Goal: Browse casually

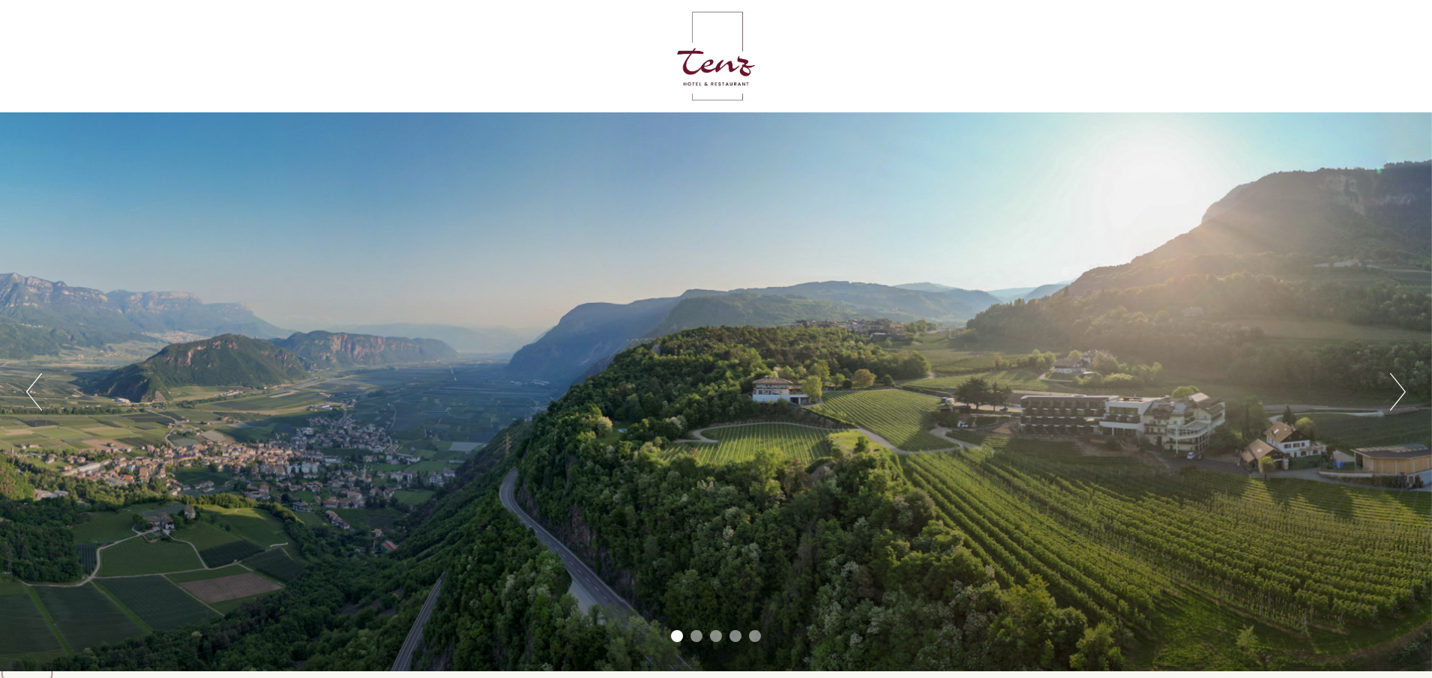
click at [1388, 394] on div "Previous Next 1 2 3 4 5" at bounding box center [716, 391] width 1432 height 559
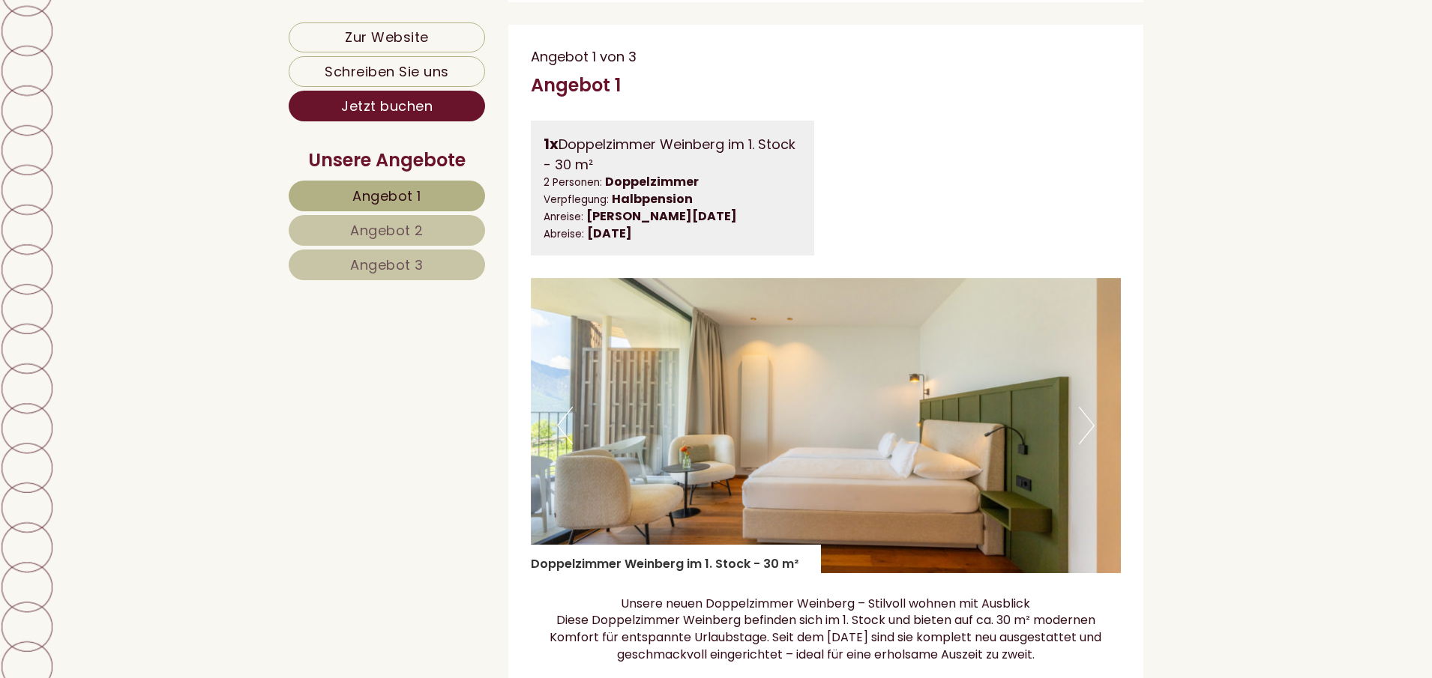
scroll to position [1050, 0]
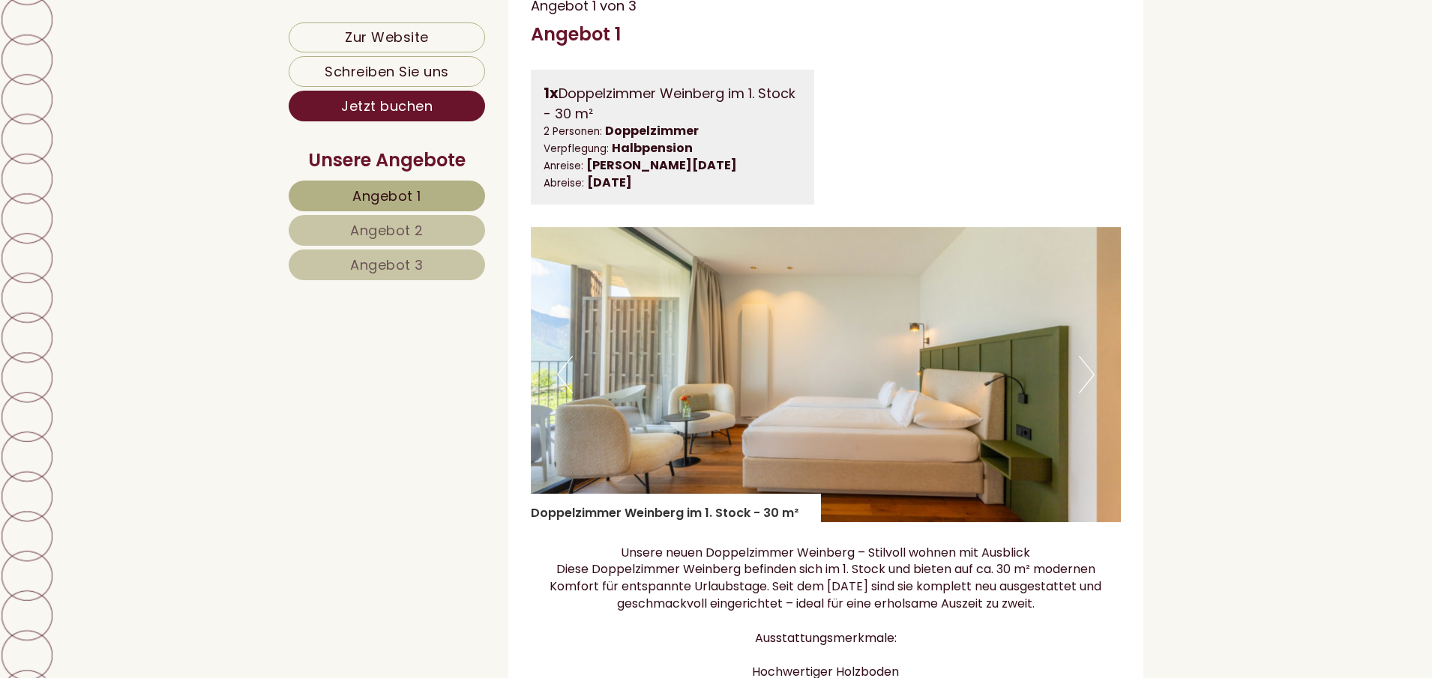
click at [1087, 393] on button "Next" at bounding box center [1087, 374] width 16 height 37
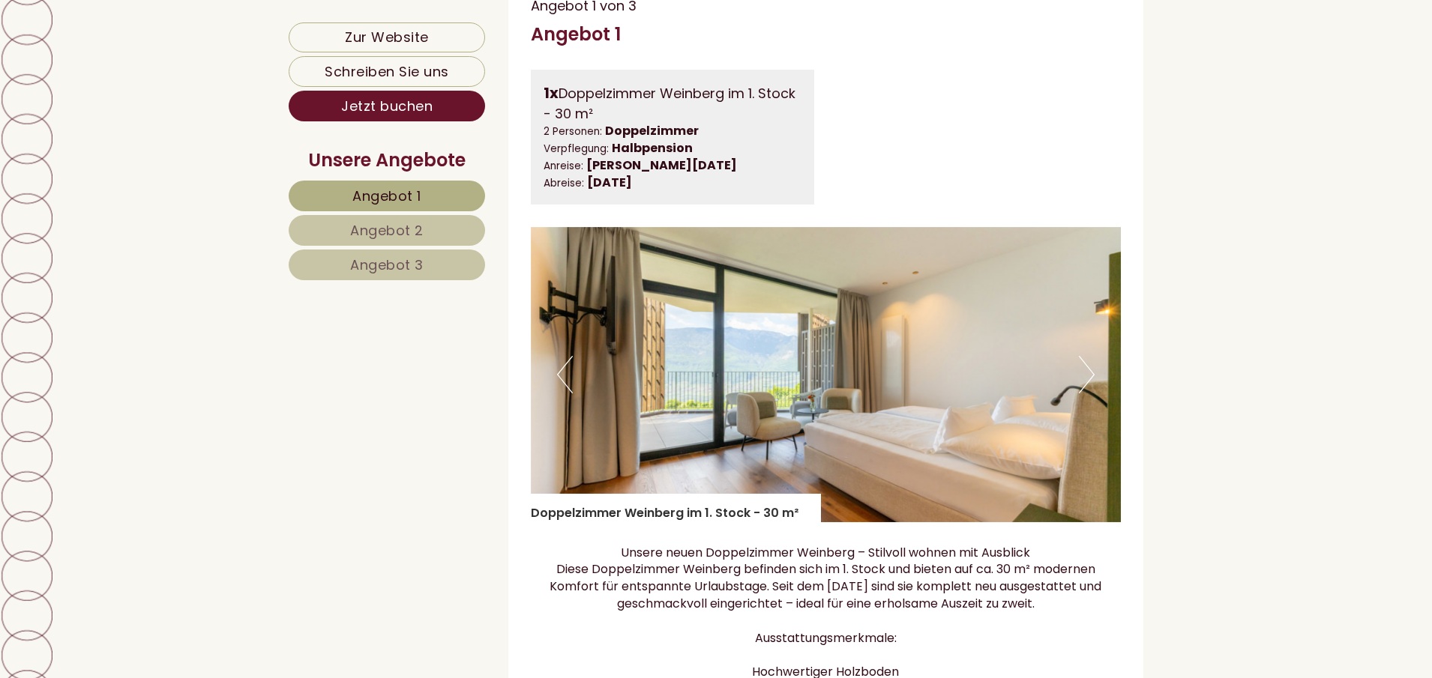
click at [1087, 393] on button "Next" at bounding box center [1087, 374] width 16 height 37
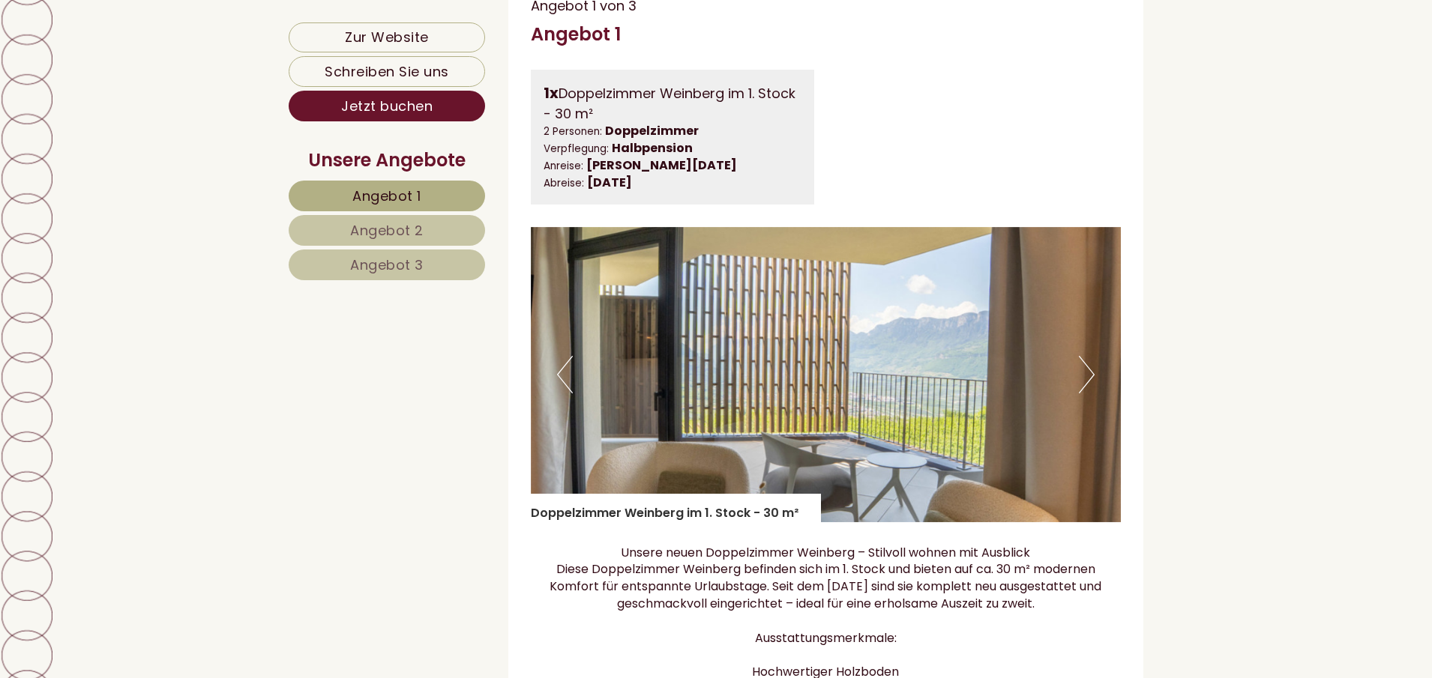
click at [1087, 393] on button "Next" at bounding box center [1087, 374] width 16 height 37
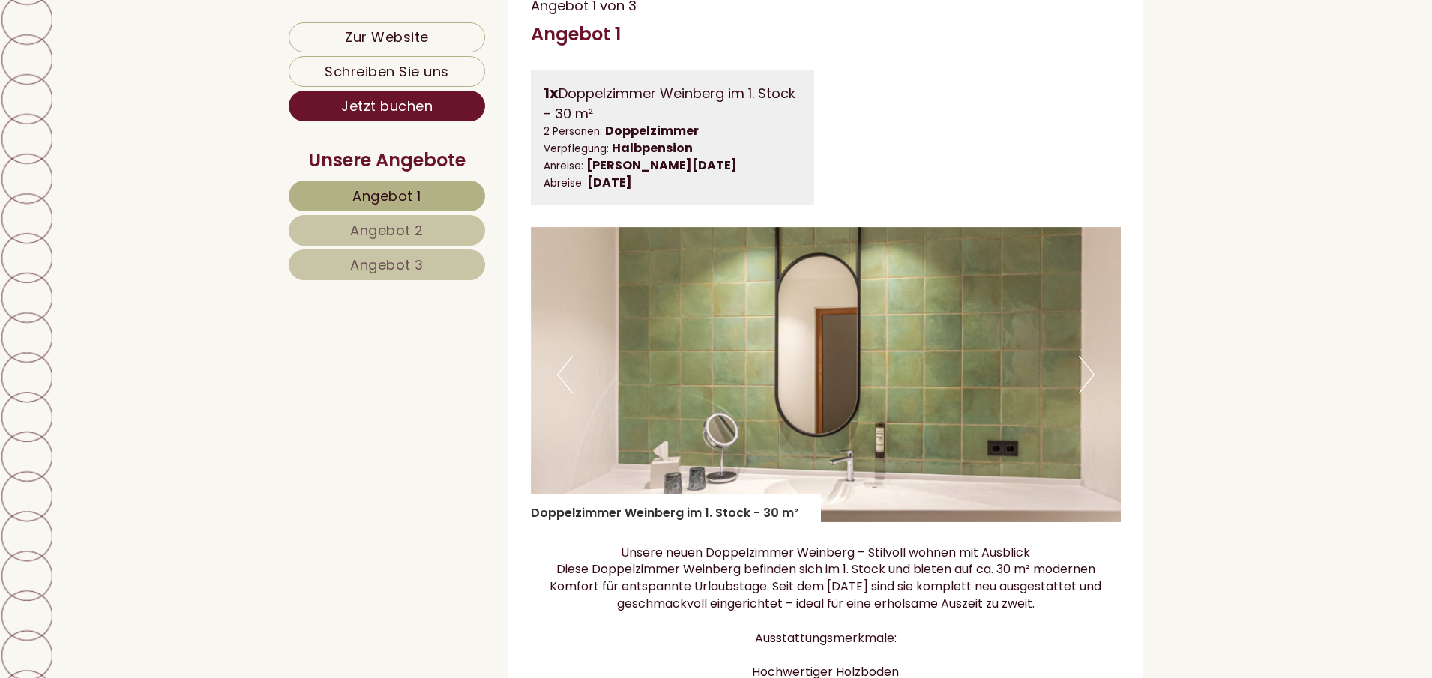
click at [1087, 393] on button "Next" at bounding box center [1087, 374] width 16 height 37
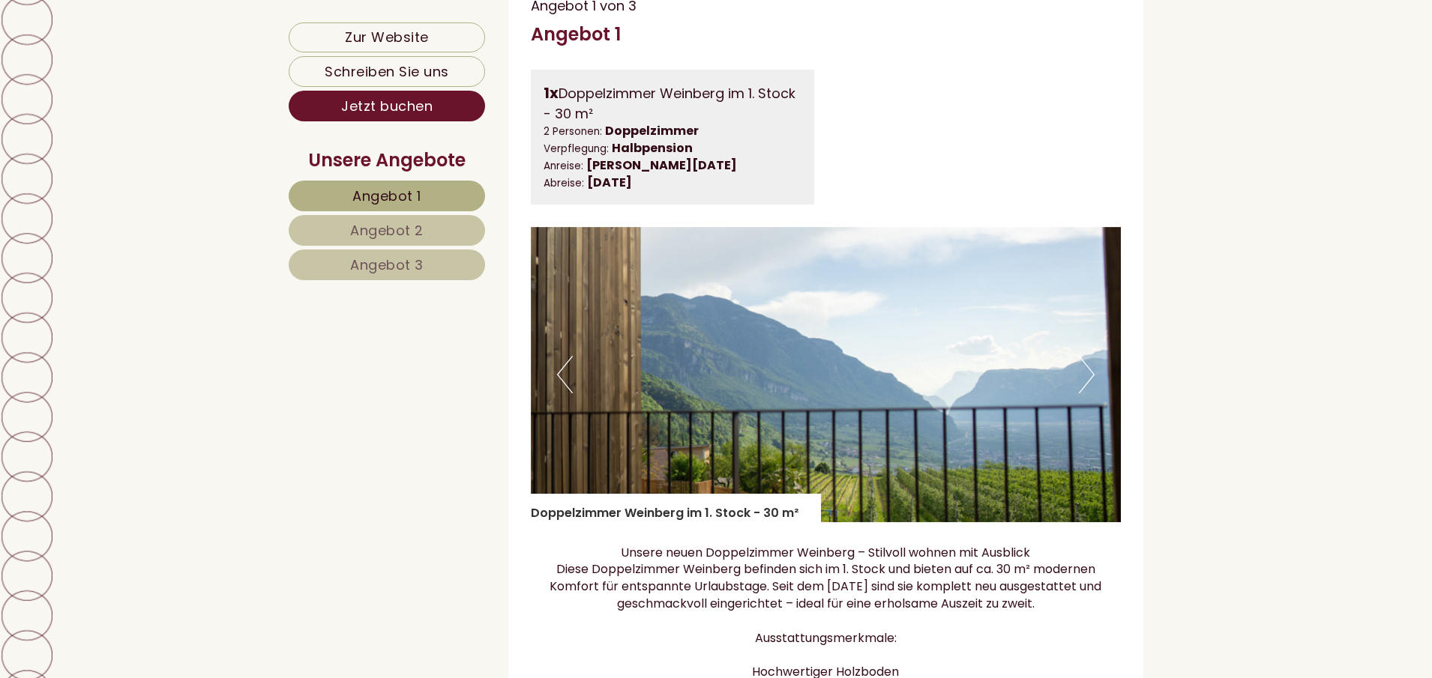
click at [1087, 393] on button "Next" at bounding box center [1087, 374] width 16 height 37
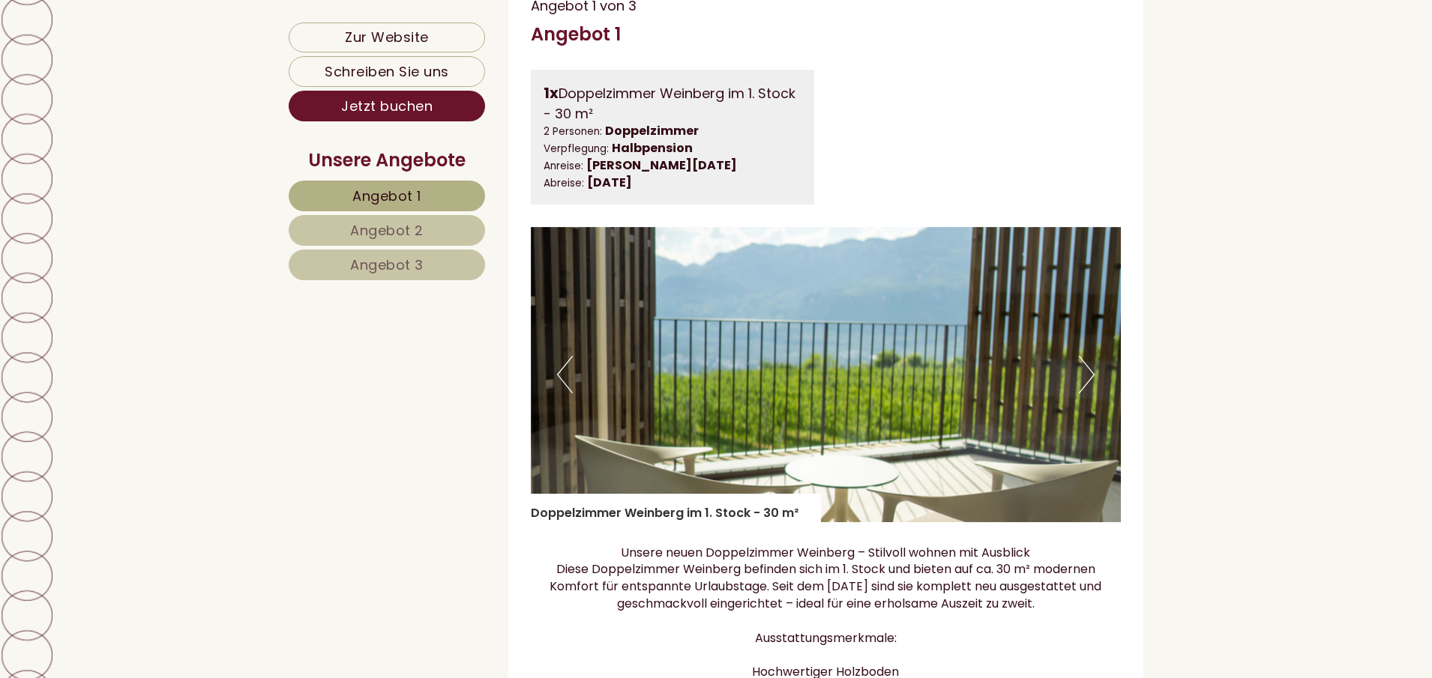
click at [1087, 393] on button "Next" at bounding box center [1087, 374] width 16 height 37
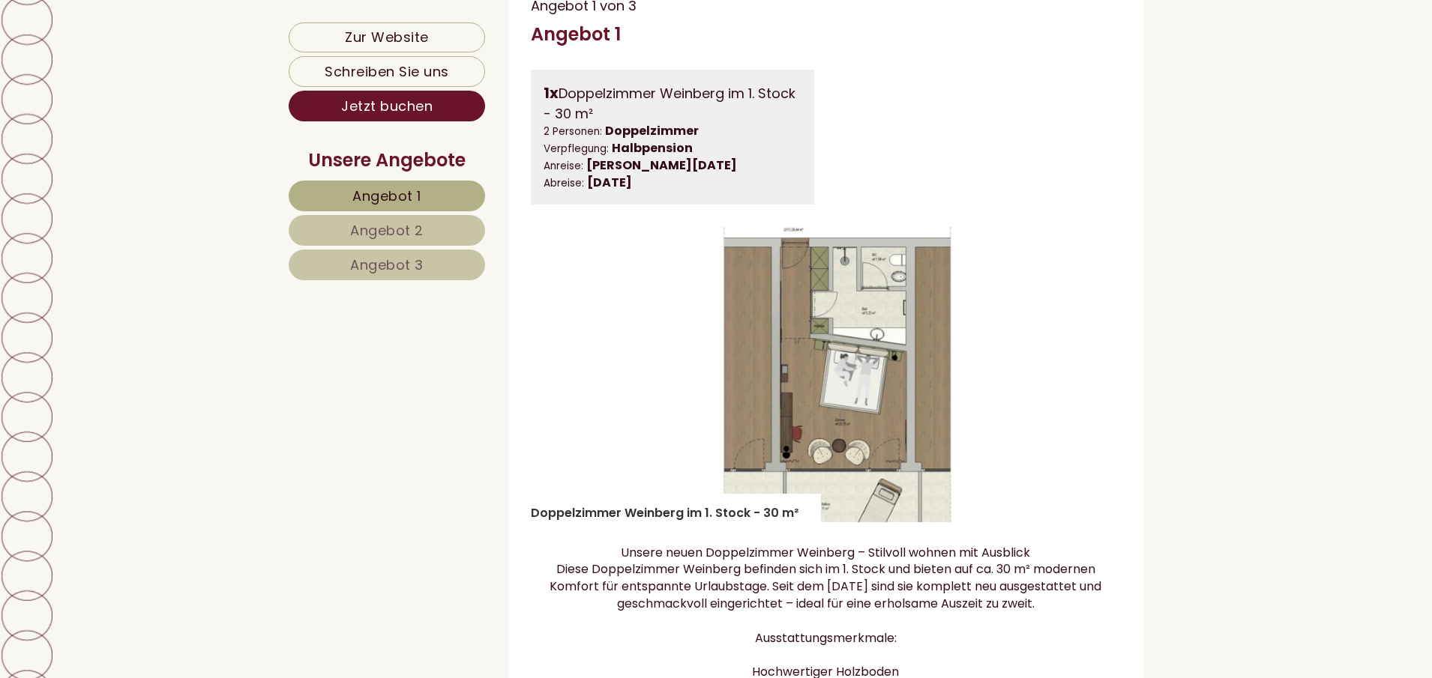
click at [1087, 393] on button "Next" at bounding box center [1087, 374] width 16 height 37
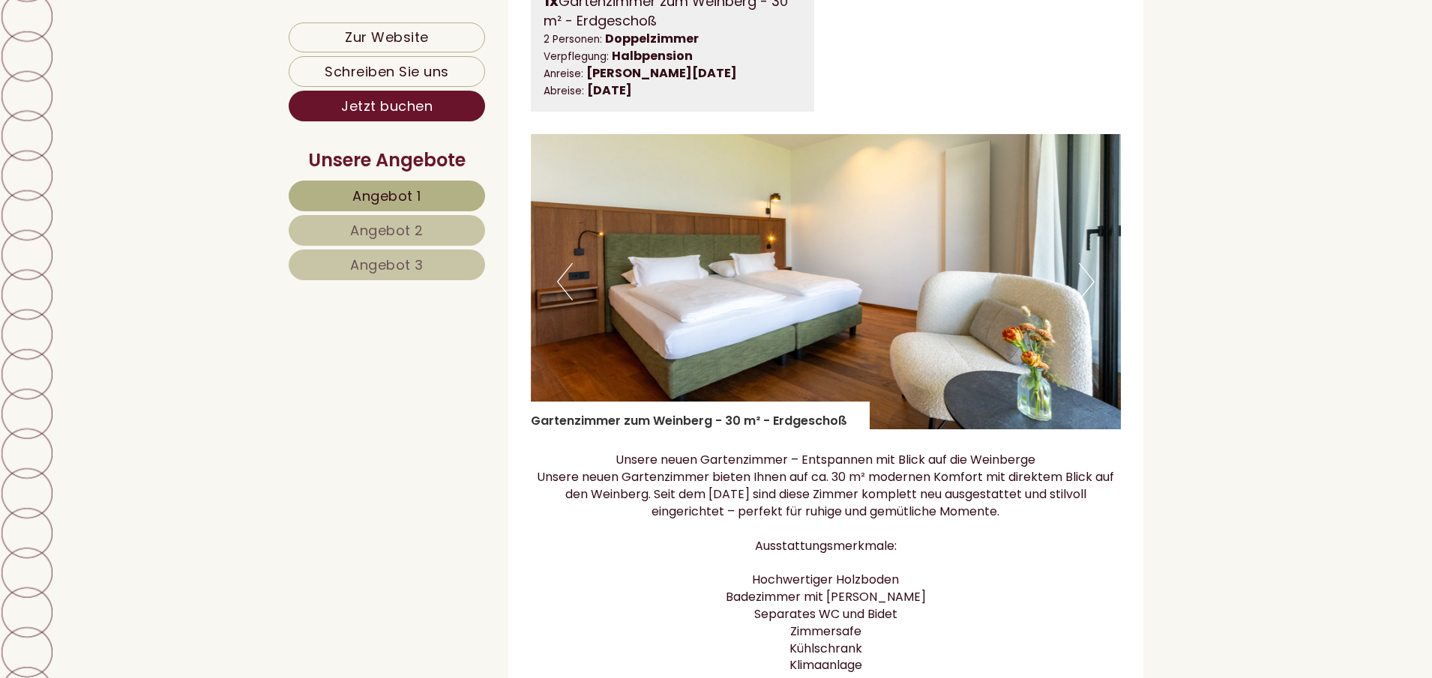
scroll to position [2324, 0]
click at [1081, 301] on button "Next" at bounding box center [1087, 282] width 16 height 37
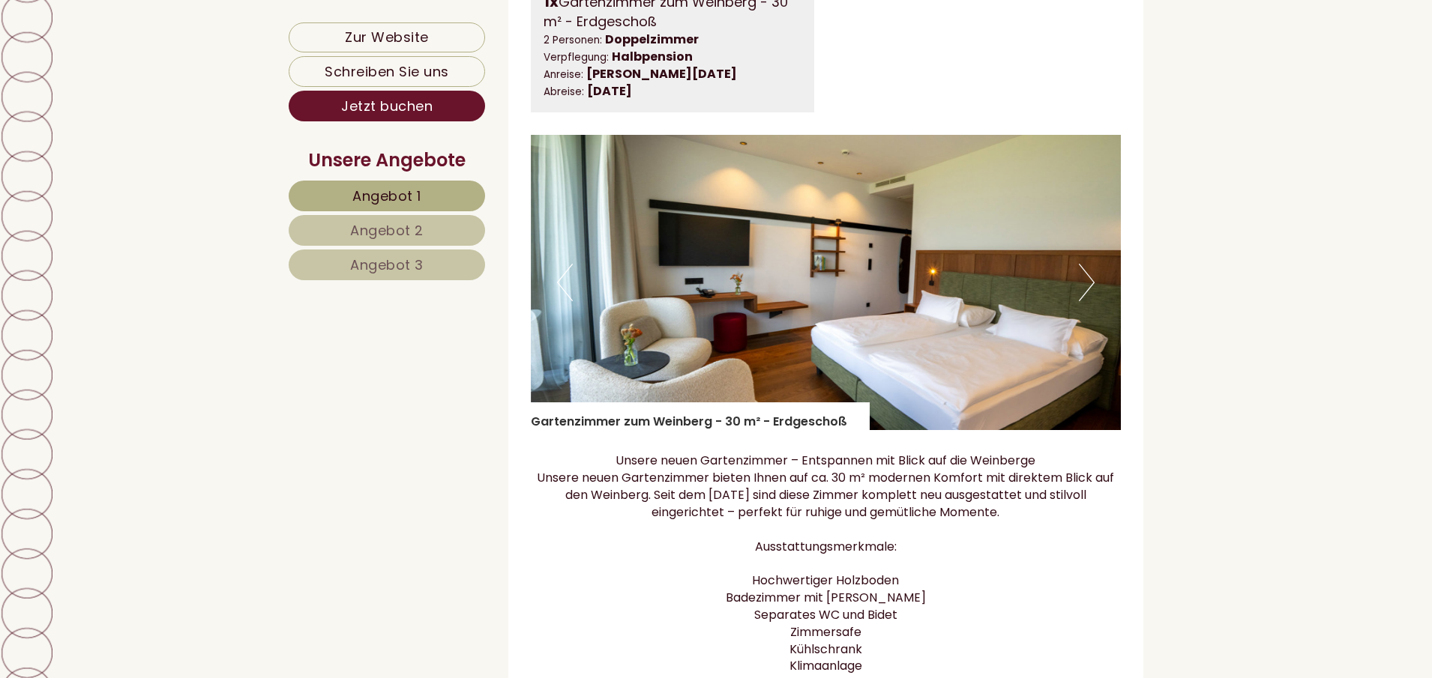
click at [1081, 301] on button "Next" at bounding box center [1087, 282] width 16 height 37
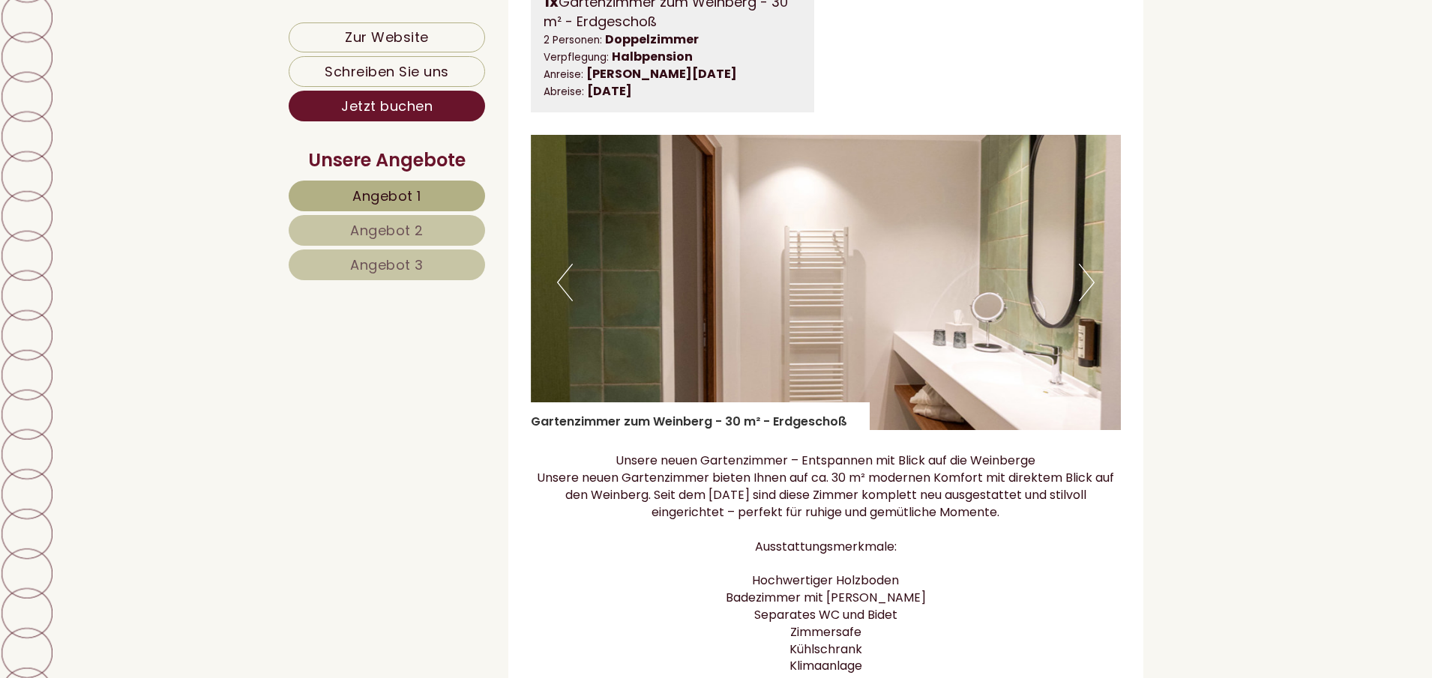
click at [1081, 301] on button "Next" at bounding box center [1087, 282] width 16 height 37
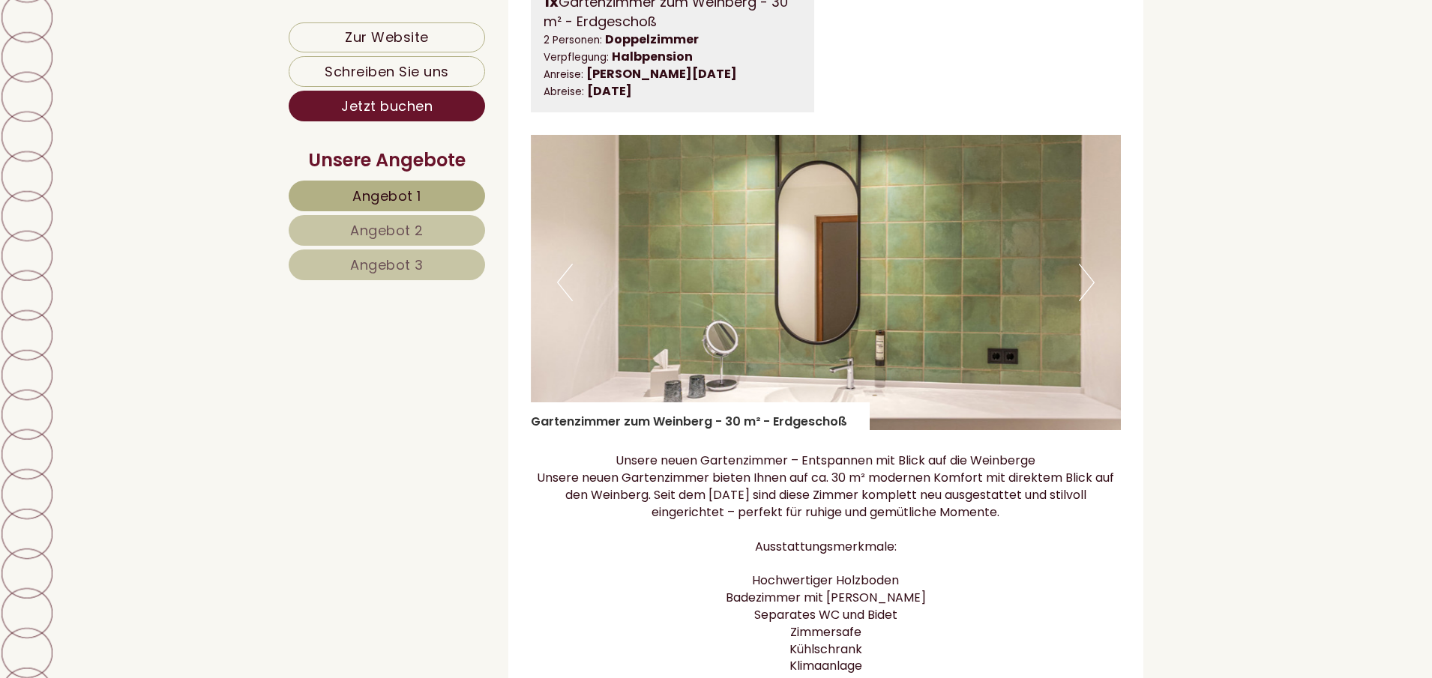
click at [1081, 301] on button "Next" at bounding box center [1087, 282] width 16 height 37
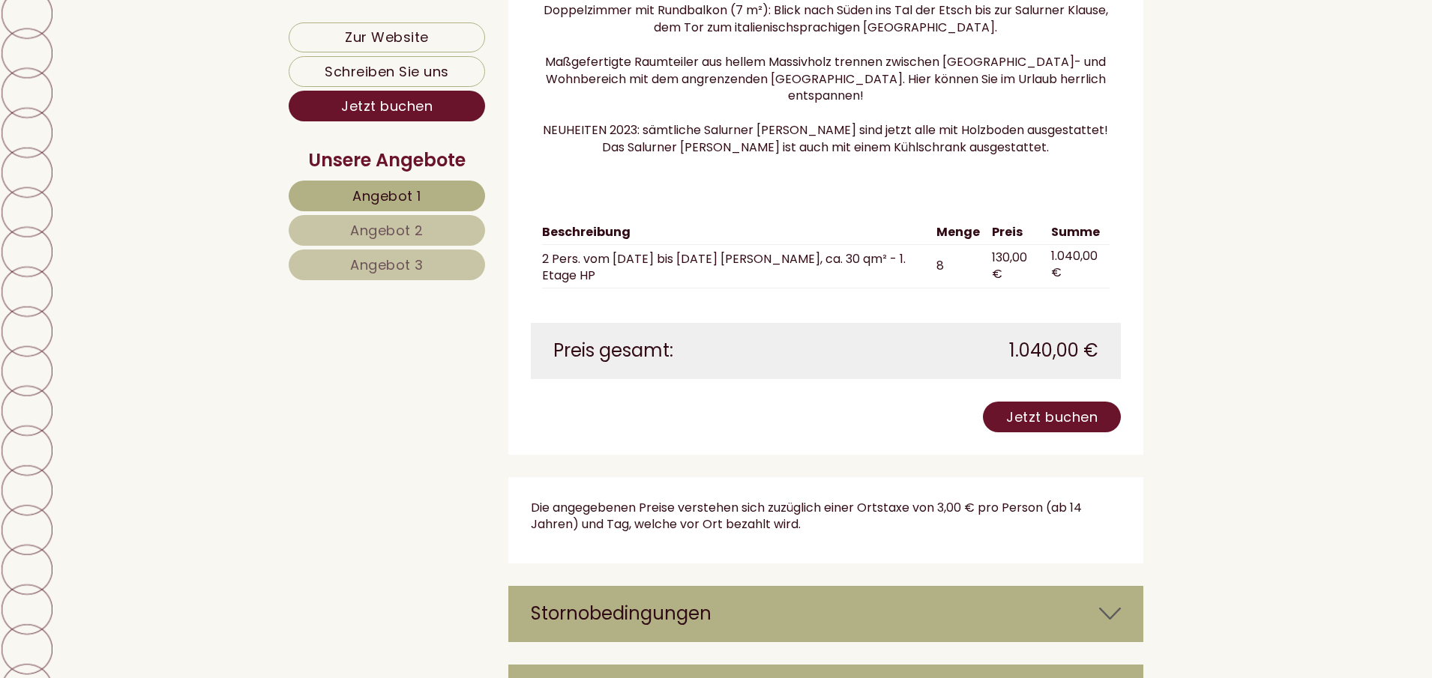
scroll to position [3748, 0]
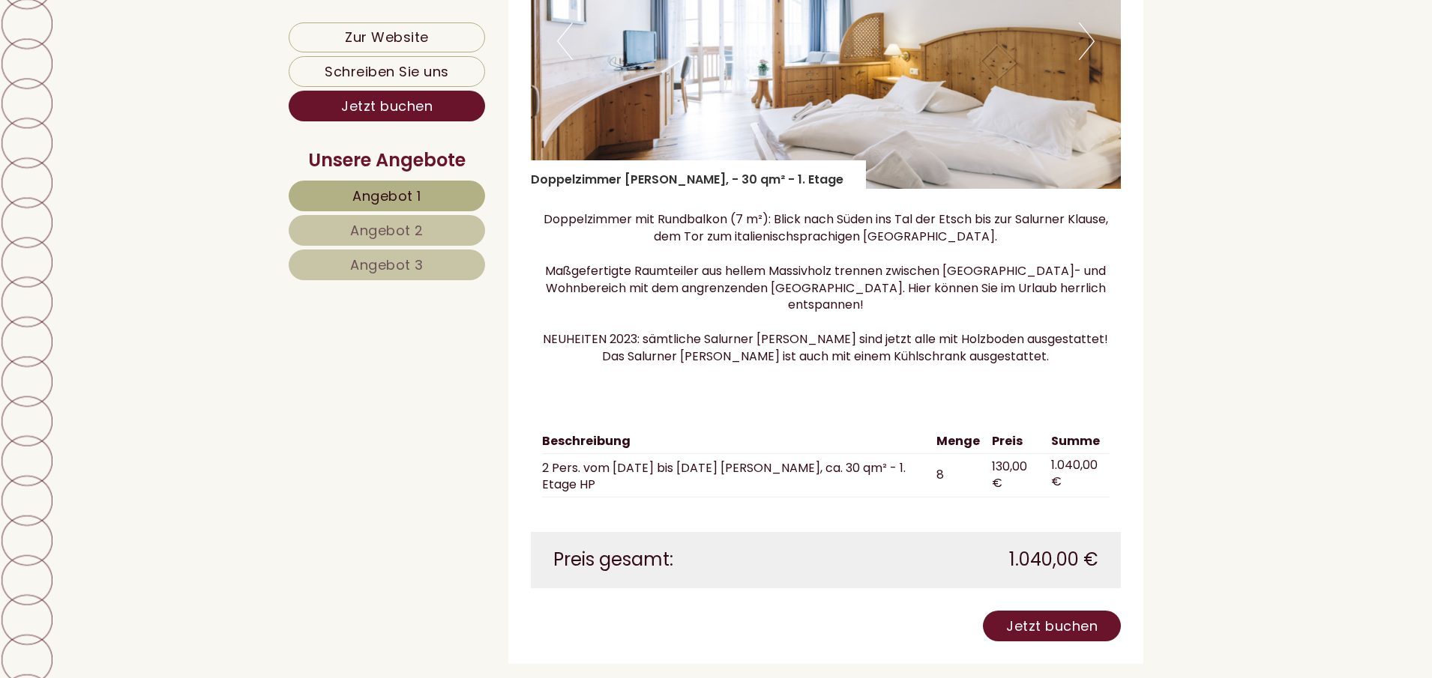
click at [1087, 60] on button "Next" at bounding box center [1087, 40] width 16 height 37
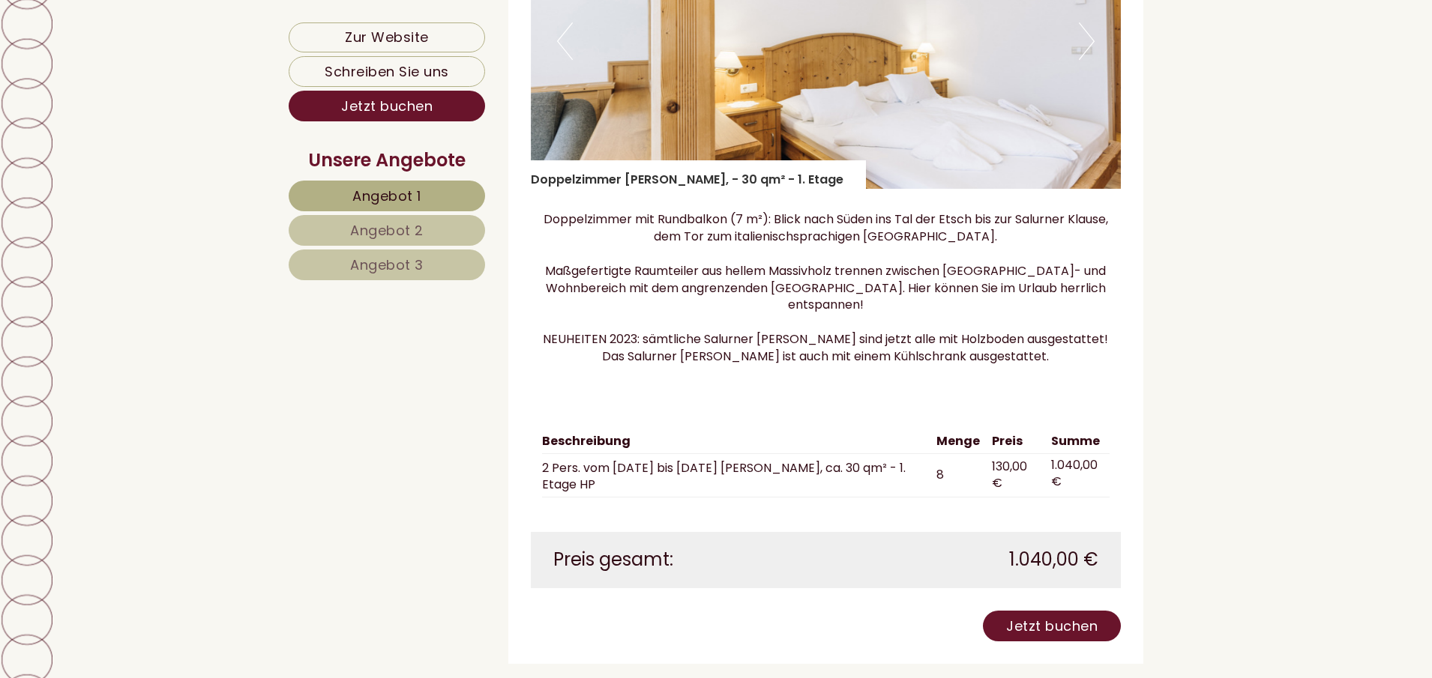
click at [1087, 60] on button "Next" at bounding box center [1087, 40] width 16 height 37
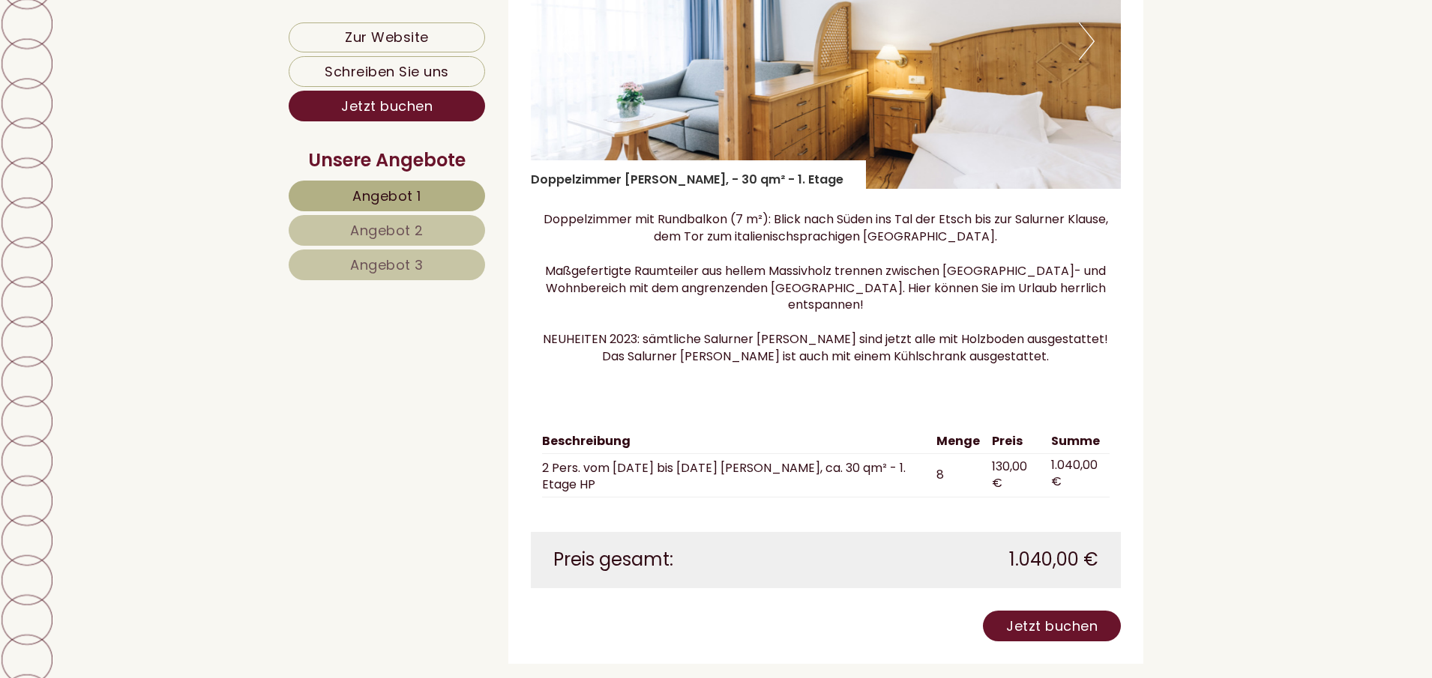
click at [1087, 60] on button "Next" at bounding box center [1087, 40] width 16 height 37
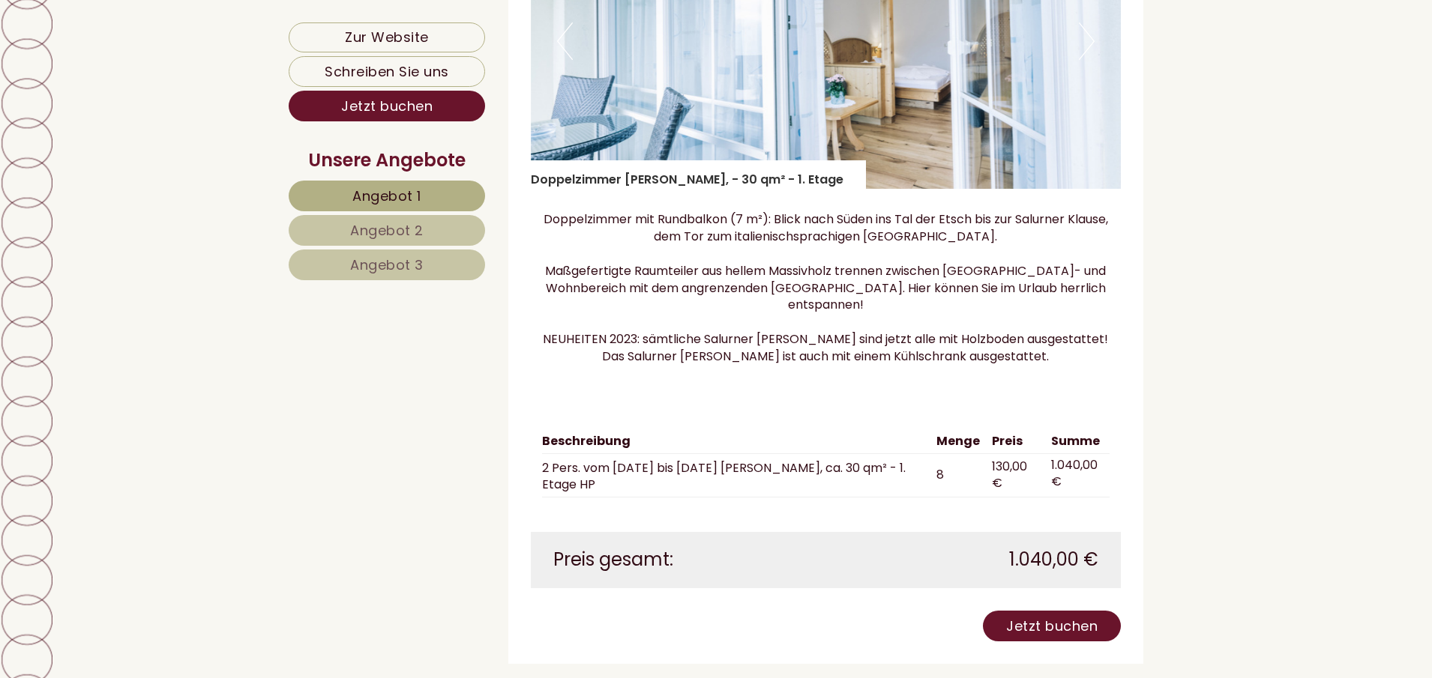
click at [1087, 60] on button "Next" at bounding box center [1087, 40] width 16 height 37
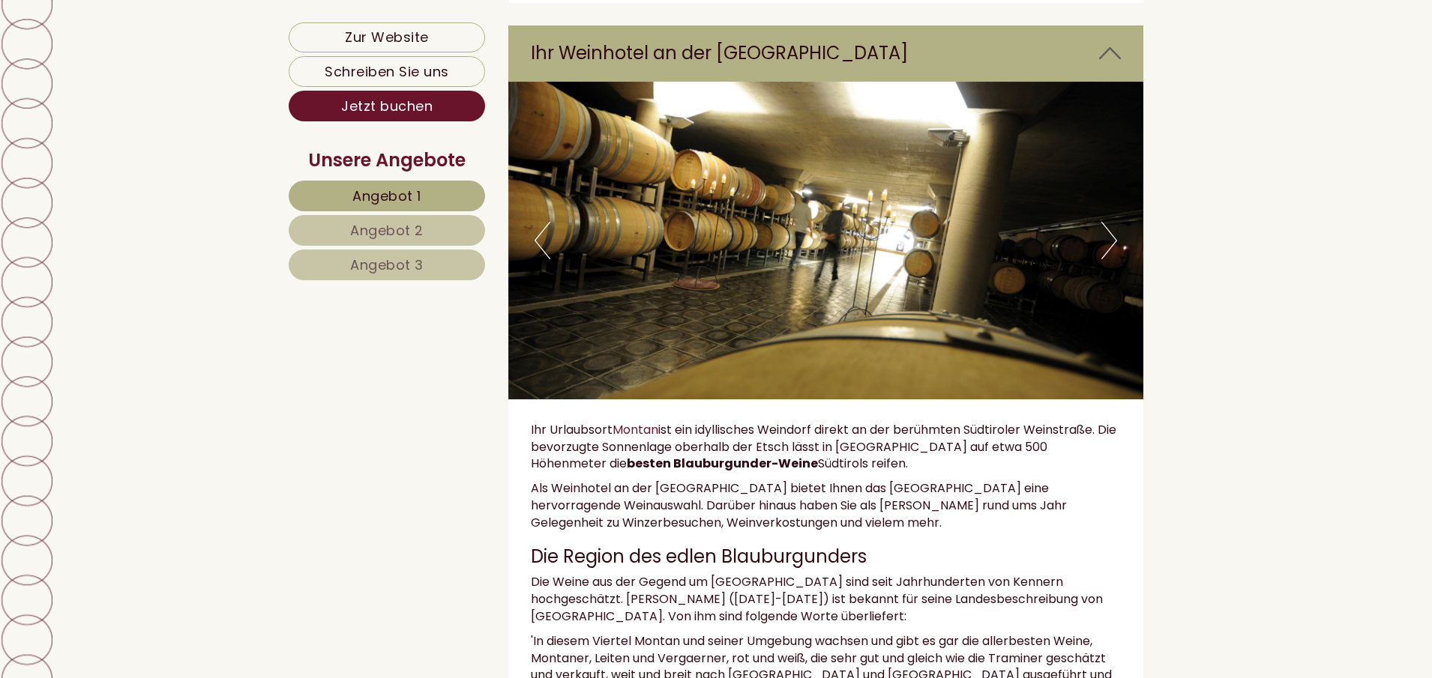
scroll to position [4723, 0]
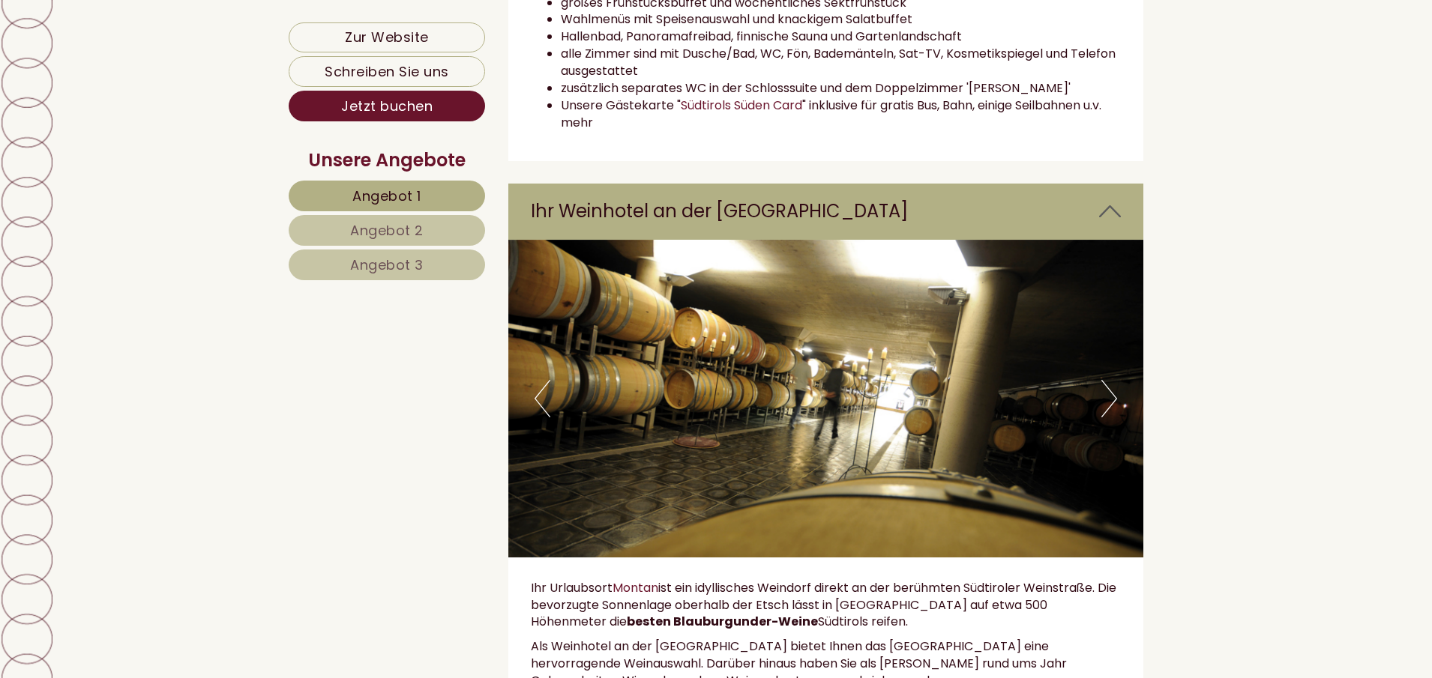
click at [1113, 406] on button "Next" at bounding box center [1109, 398] width 16 height 37
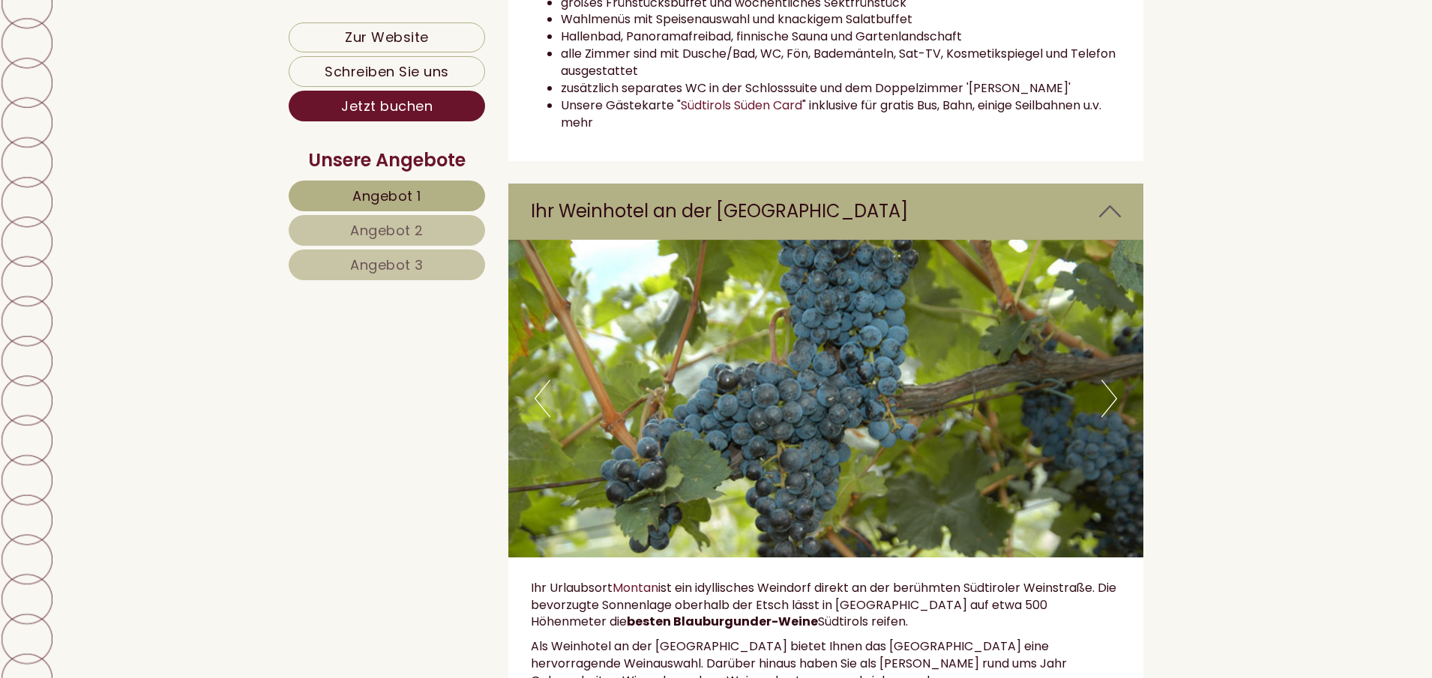
click at [1113, 406] on button "Next" at bounding box center [1109, 398] width 16 height 37
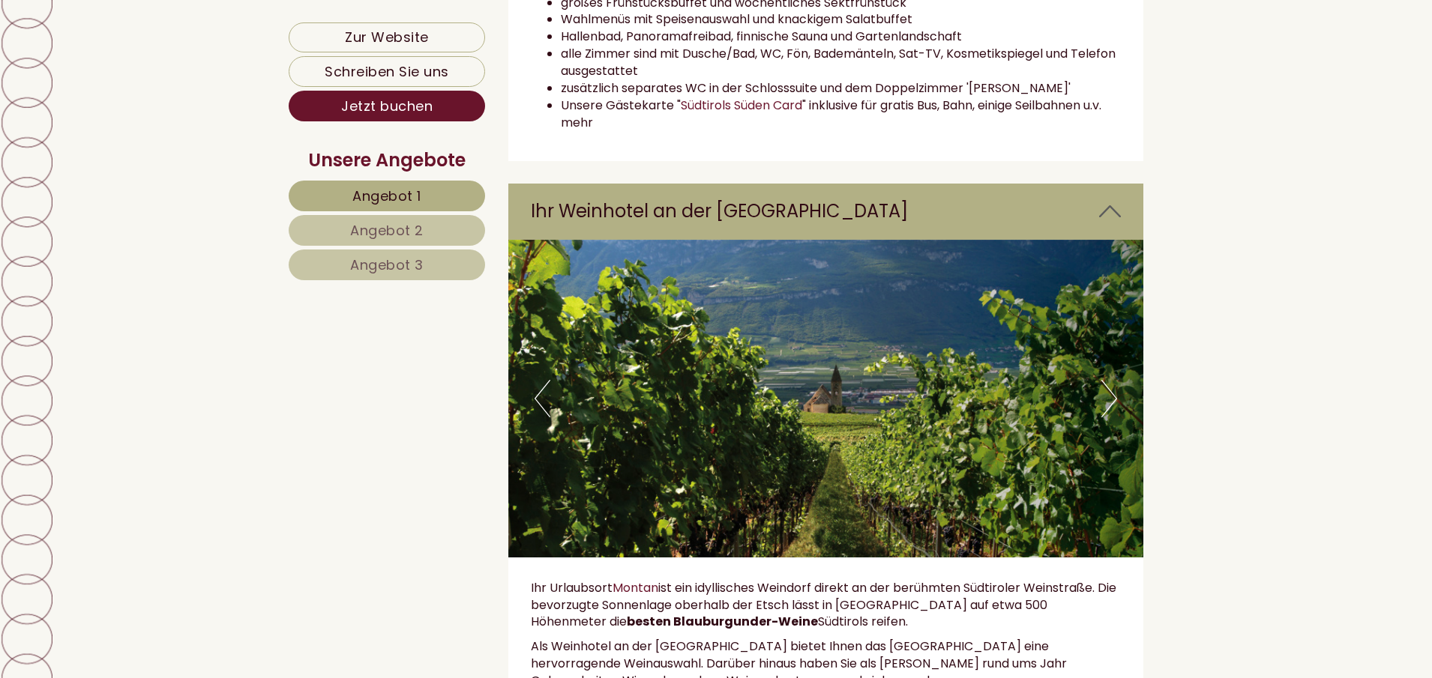
click at [1113, 406] on button "Next" at bounding box center [1109, 398] width 16 height 37
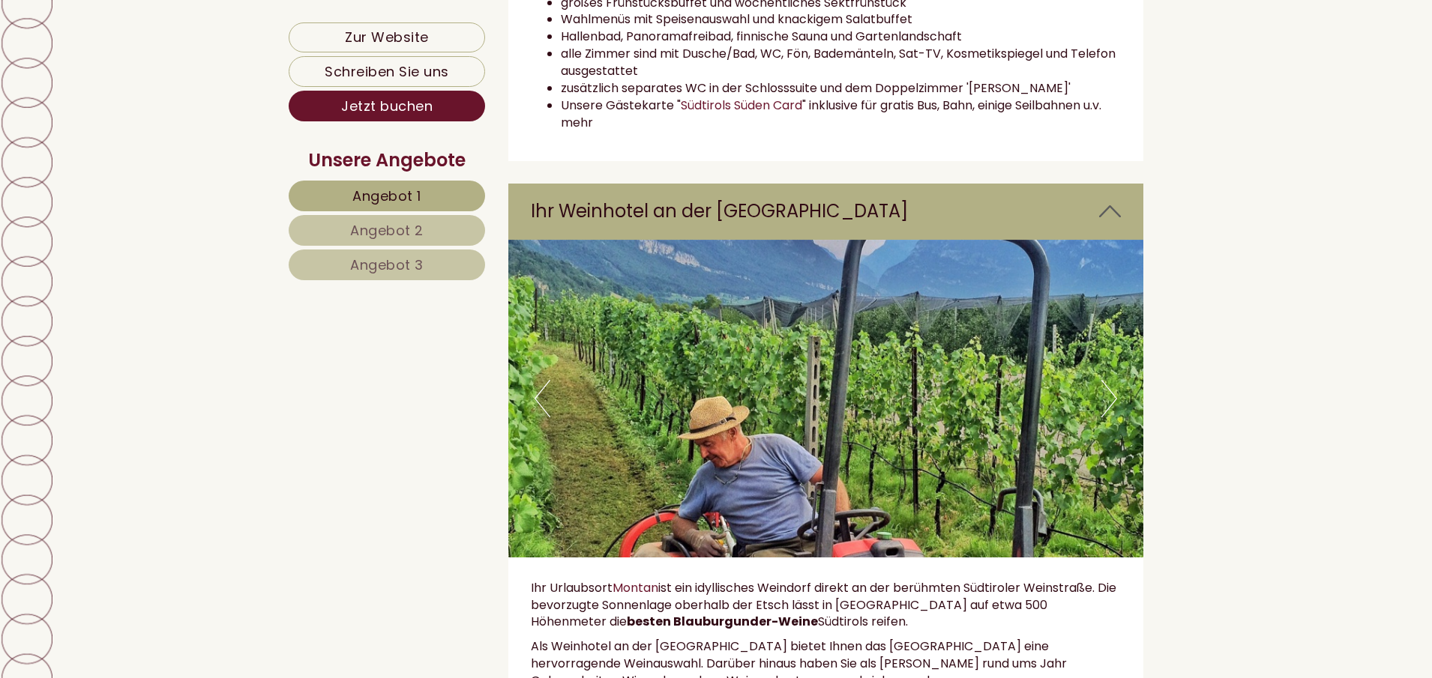
click at [1113, 406] on button "Next" at bounding box center [1109, 398] width 16 height 37
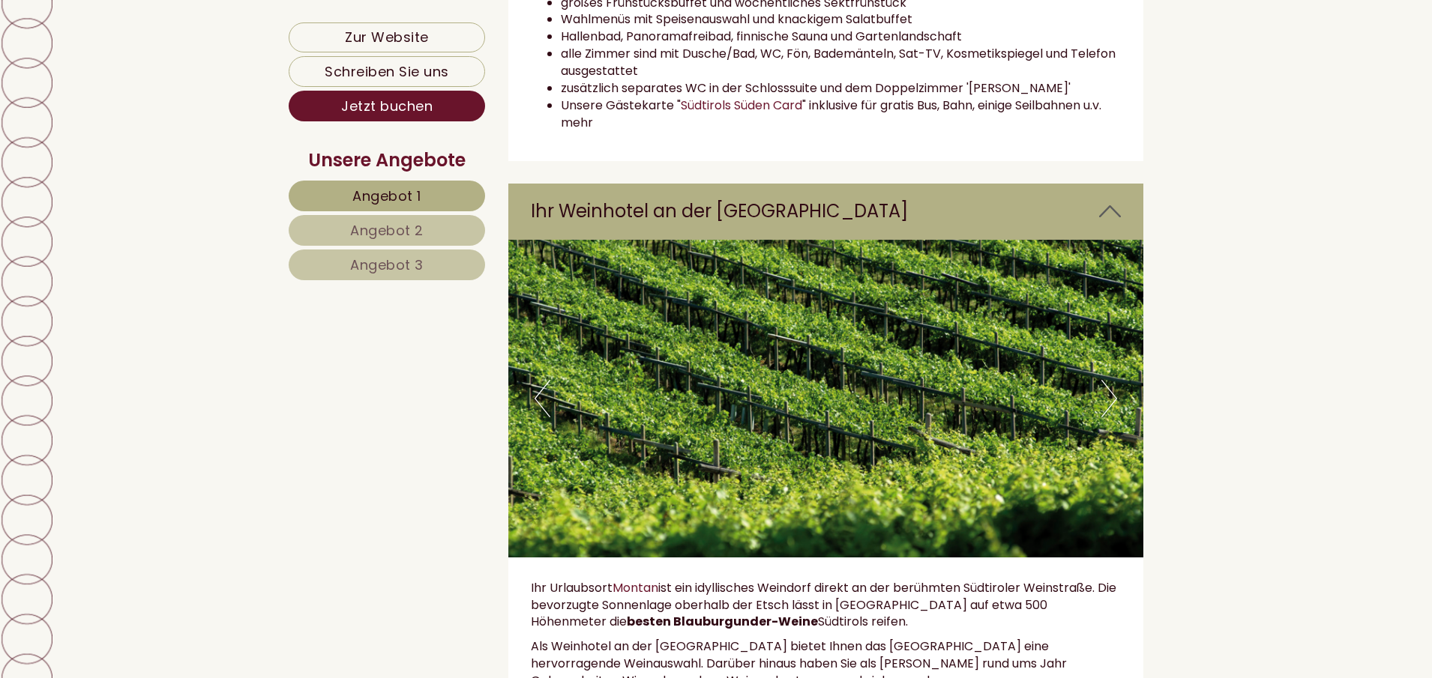
click at [1113, 406] on button "Next" at bounding box center [1109, 398] width 16 height 37
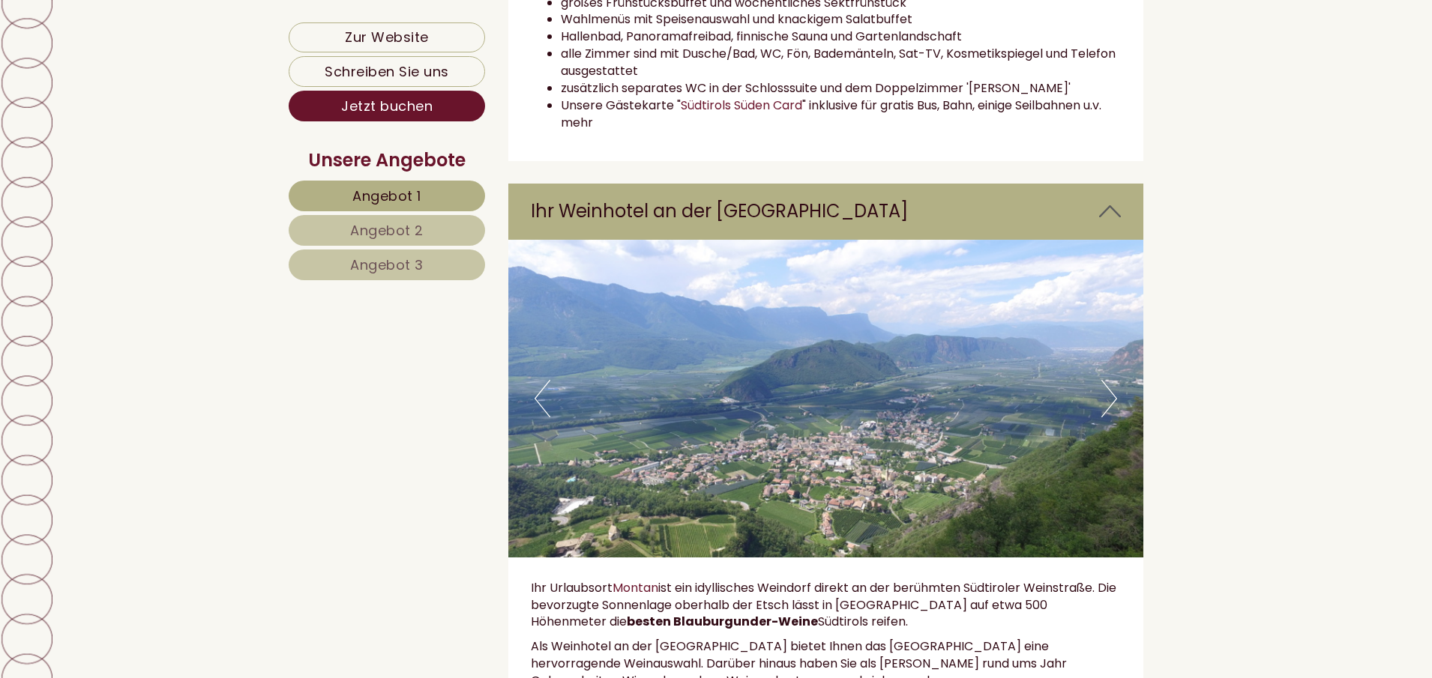
click at [1113, 406] on button "Next" at bounding box center [1109, 398] width 16 height 37
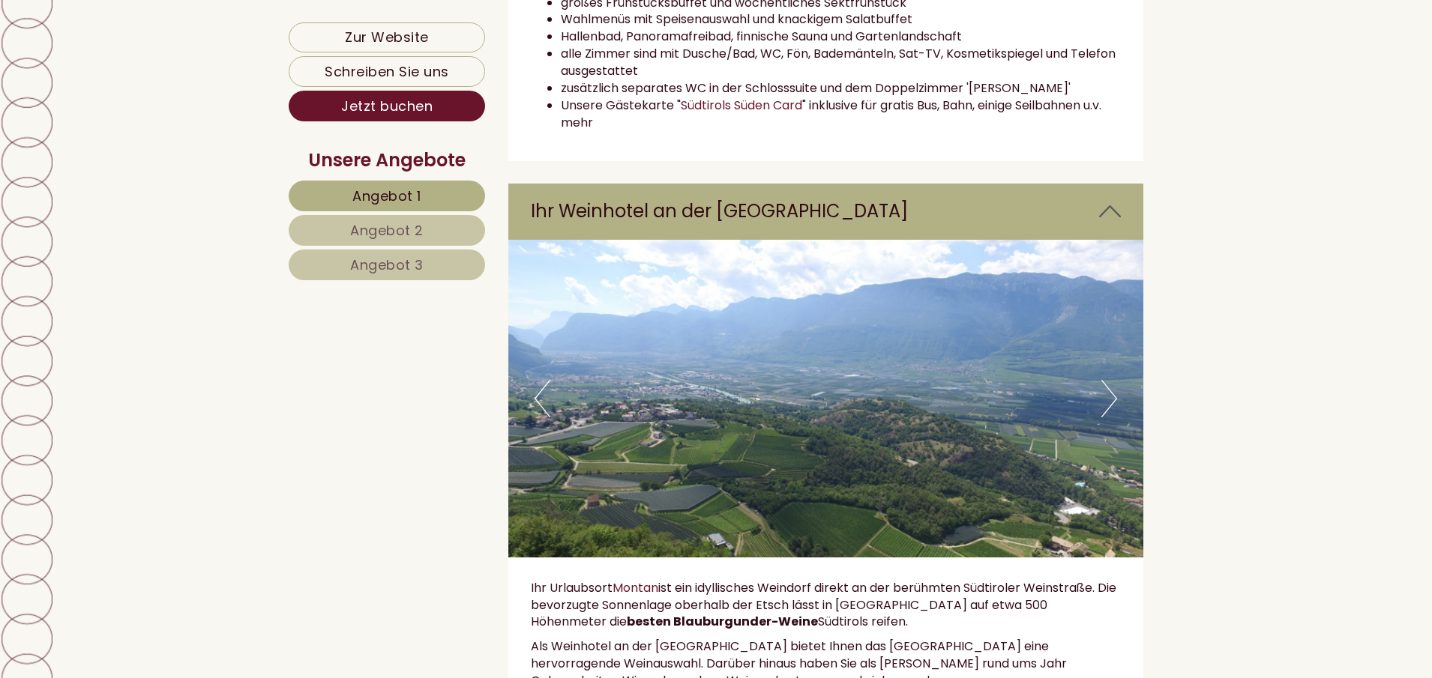
click at [1113, 406] on button "Next" at bounding box center [1109, 398] width 16 height 37
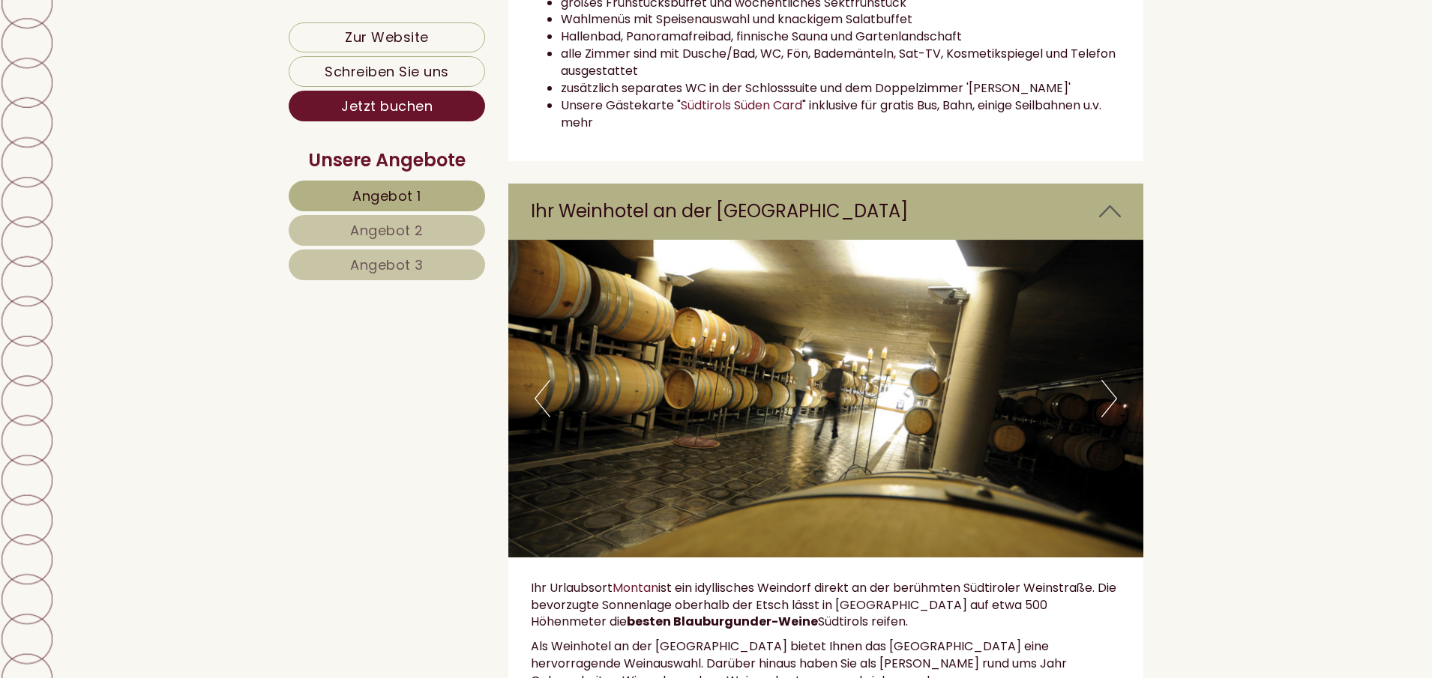
click at [1113, 406] on button "Next" at bounding box center [1109, 398] width 16 height 37
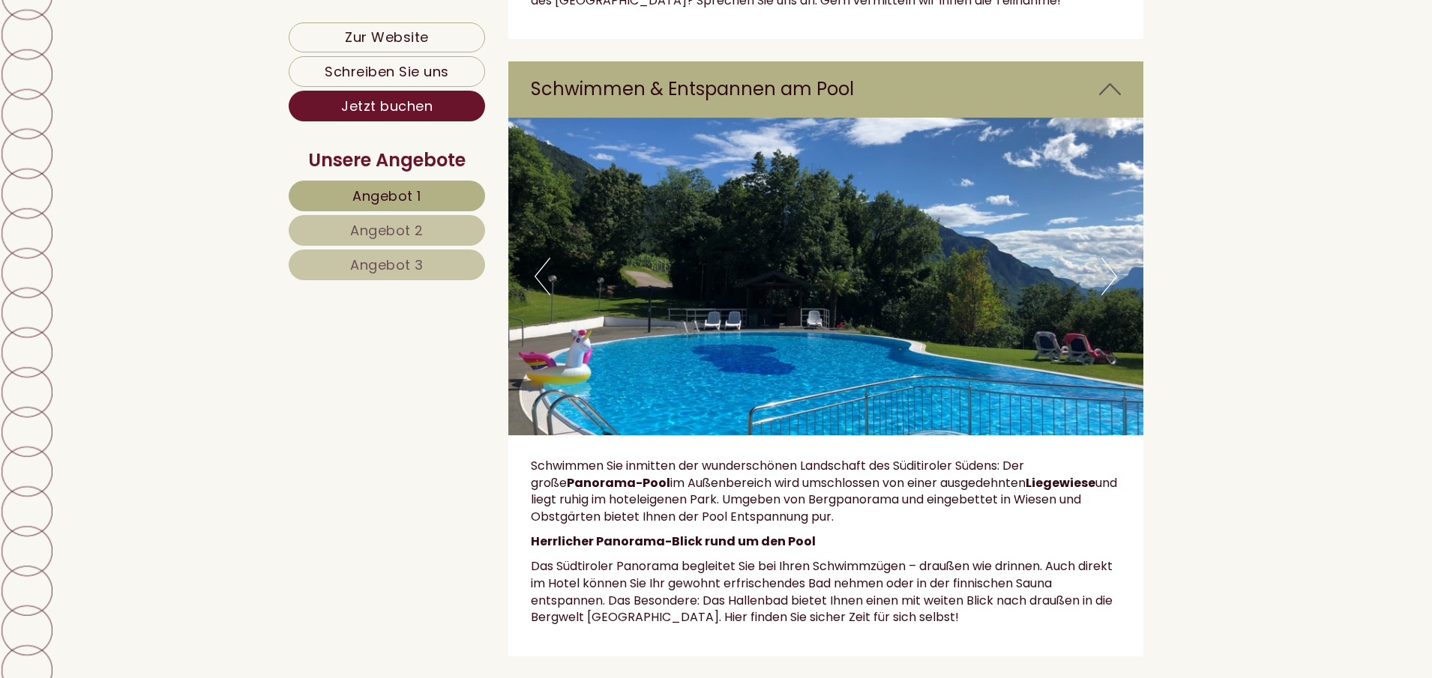
scroll to position [5772, 0]
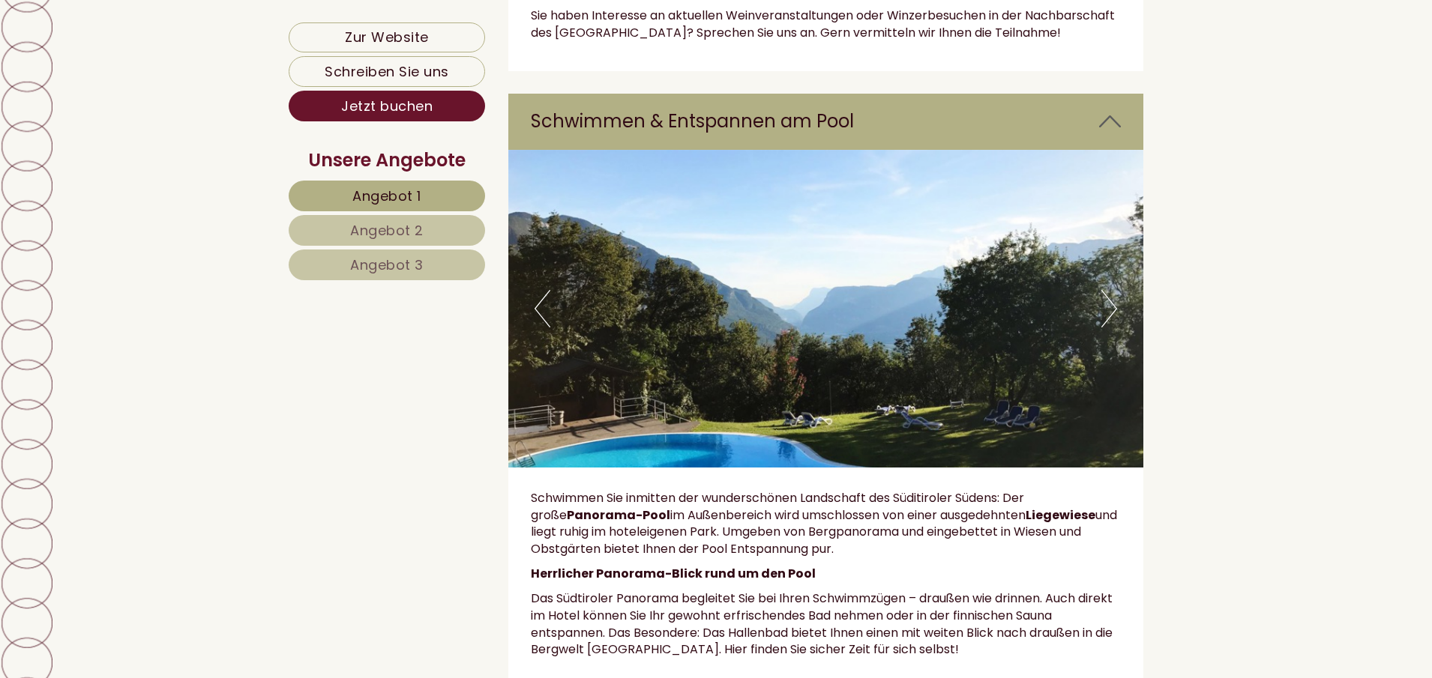
click at [1107, 290] on button "Next" at bounding box center [1109, 308] width 16 height 37
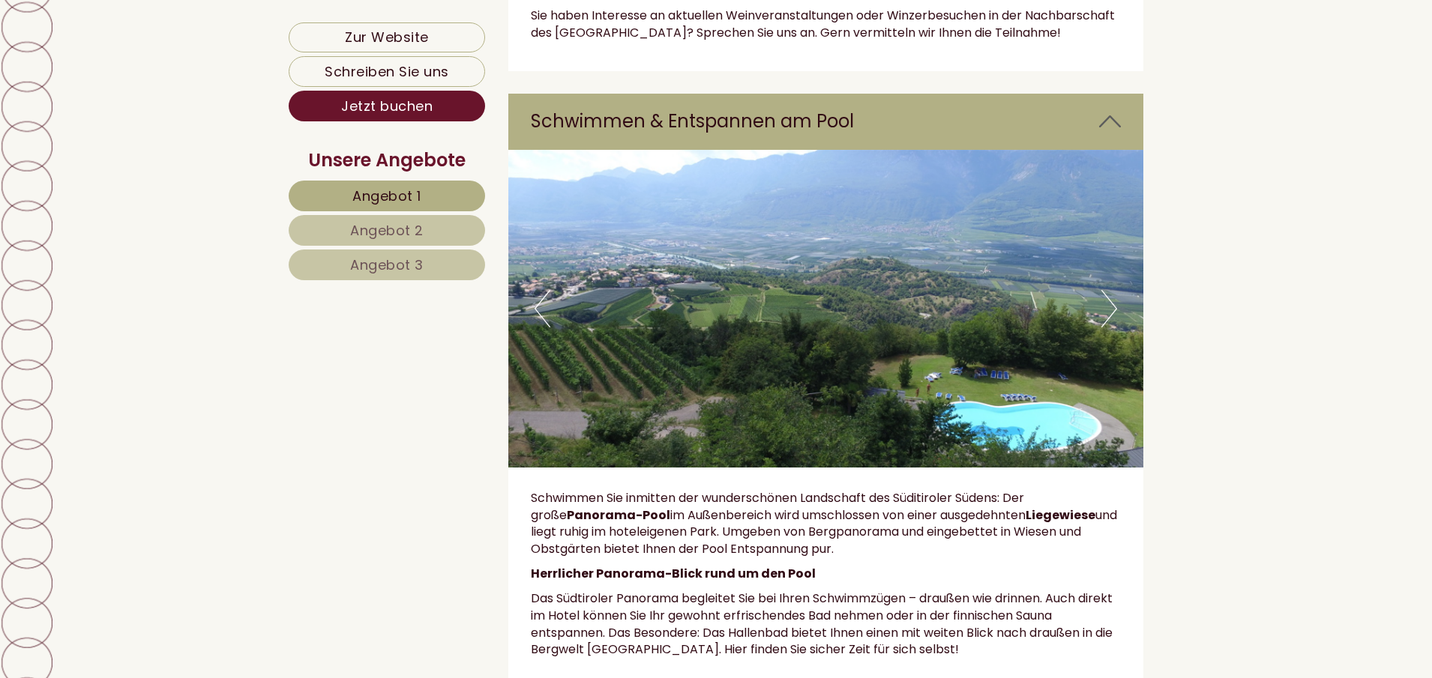
click at [1107, 290] on button "Next" at bounding box center [1109, 308] width 16 height 37
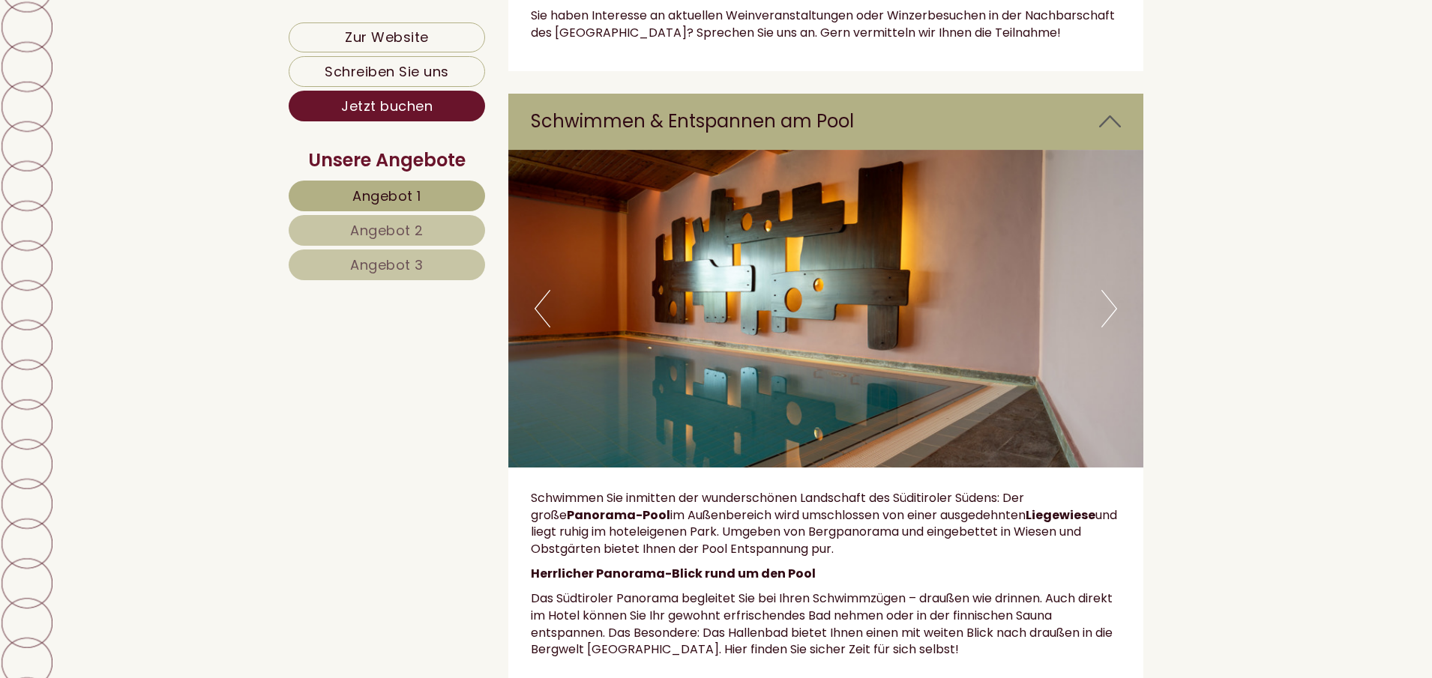
click at [1107, 290] on button "Next" at bounding box center [1109, 308] width 16 height 37
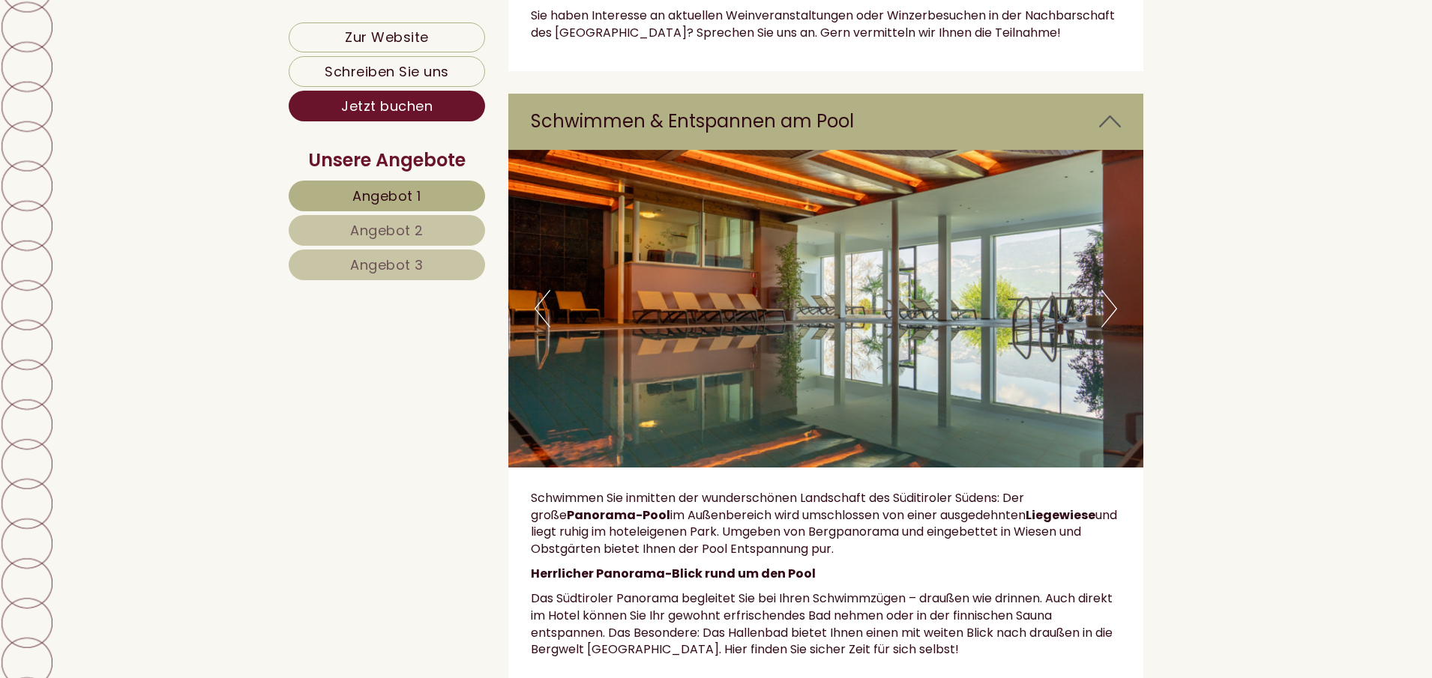
click at [1107, 290] on button "Next" at bounding box center [1109, 308] width 16 height 37
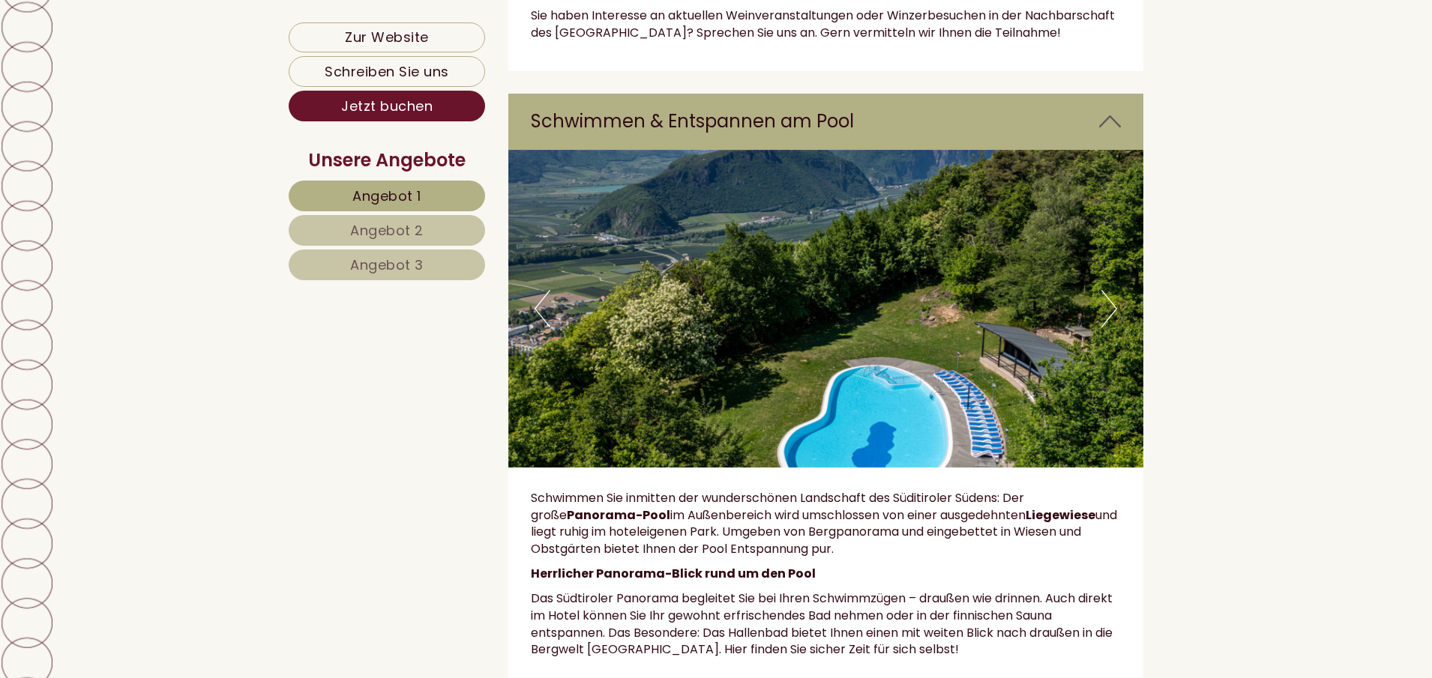
click at [1107, 290] on button "Next" at bounding box center [1109, 308] width 16 height 37
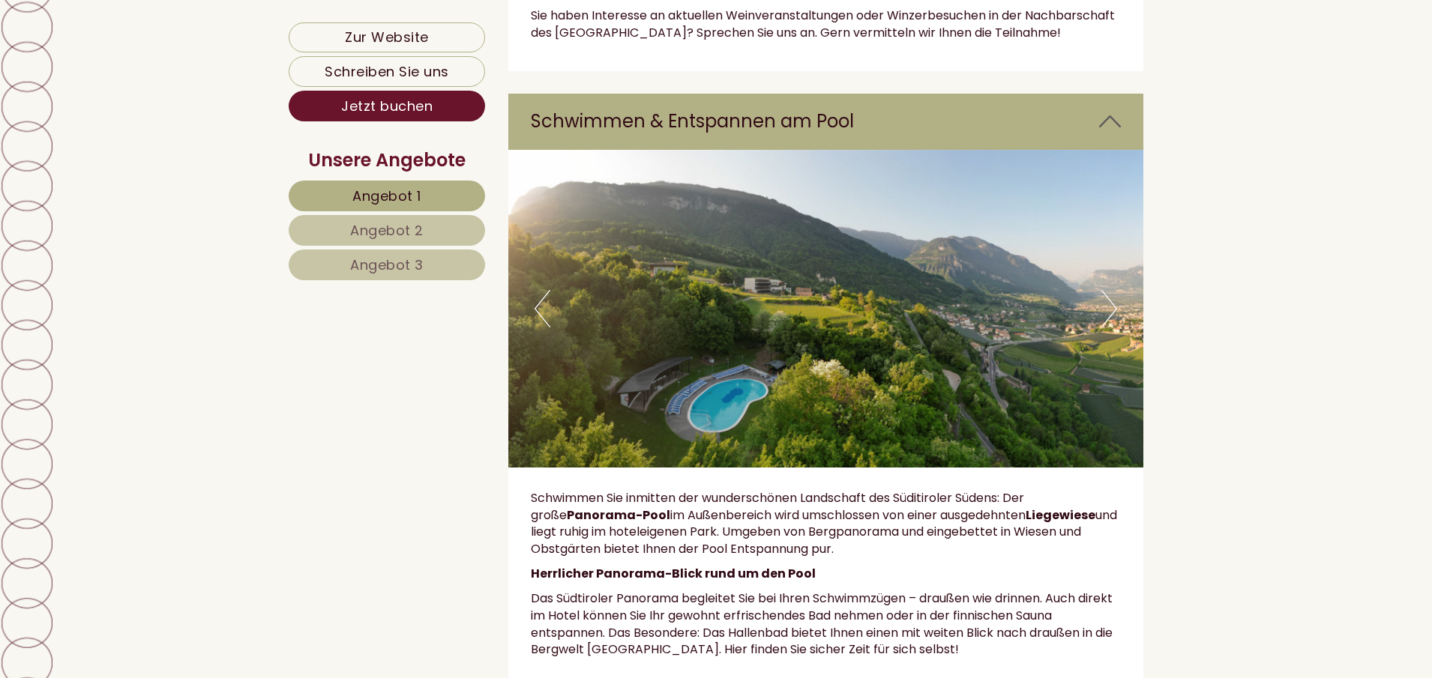
click at [1107, 290] on button "Next" at bounding box center [1109, 308] width 16 height 37
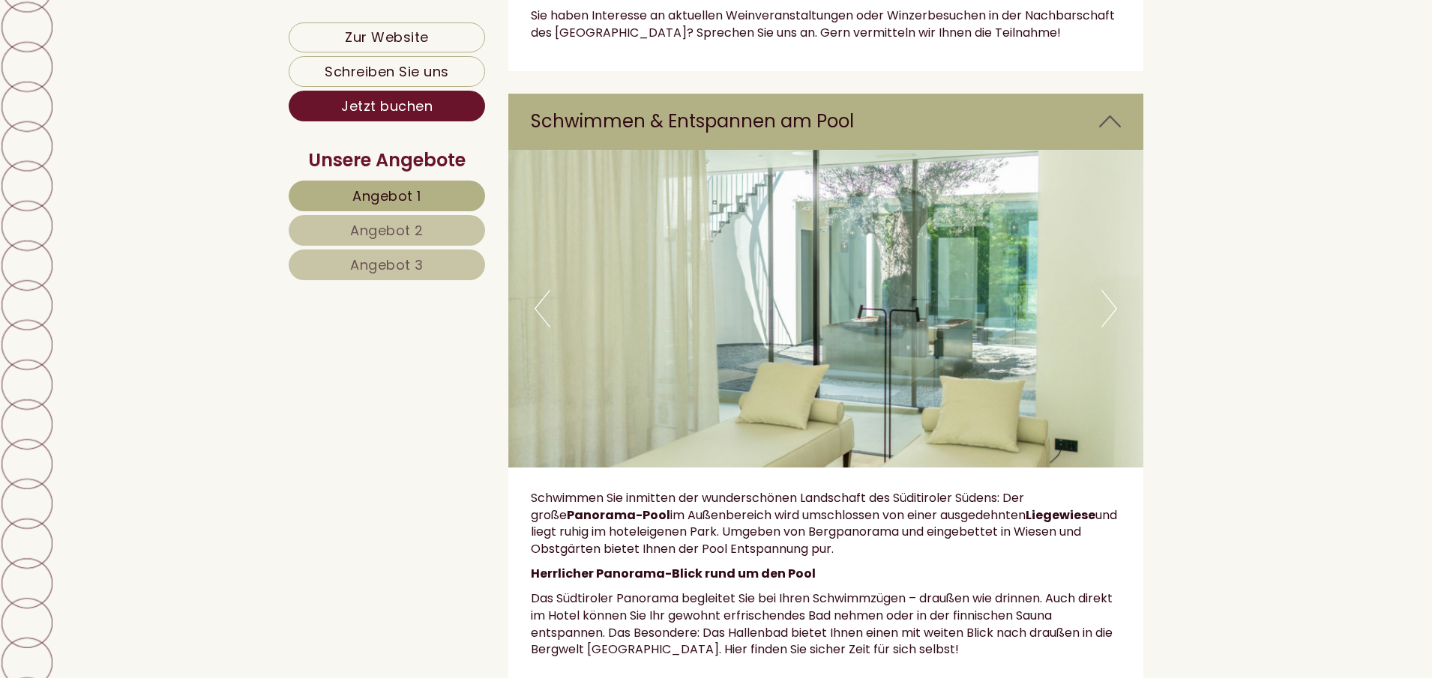
click at [1107, 290] on button "Next" at bounding box center [1109, 308] width 16 height 37
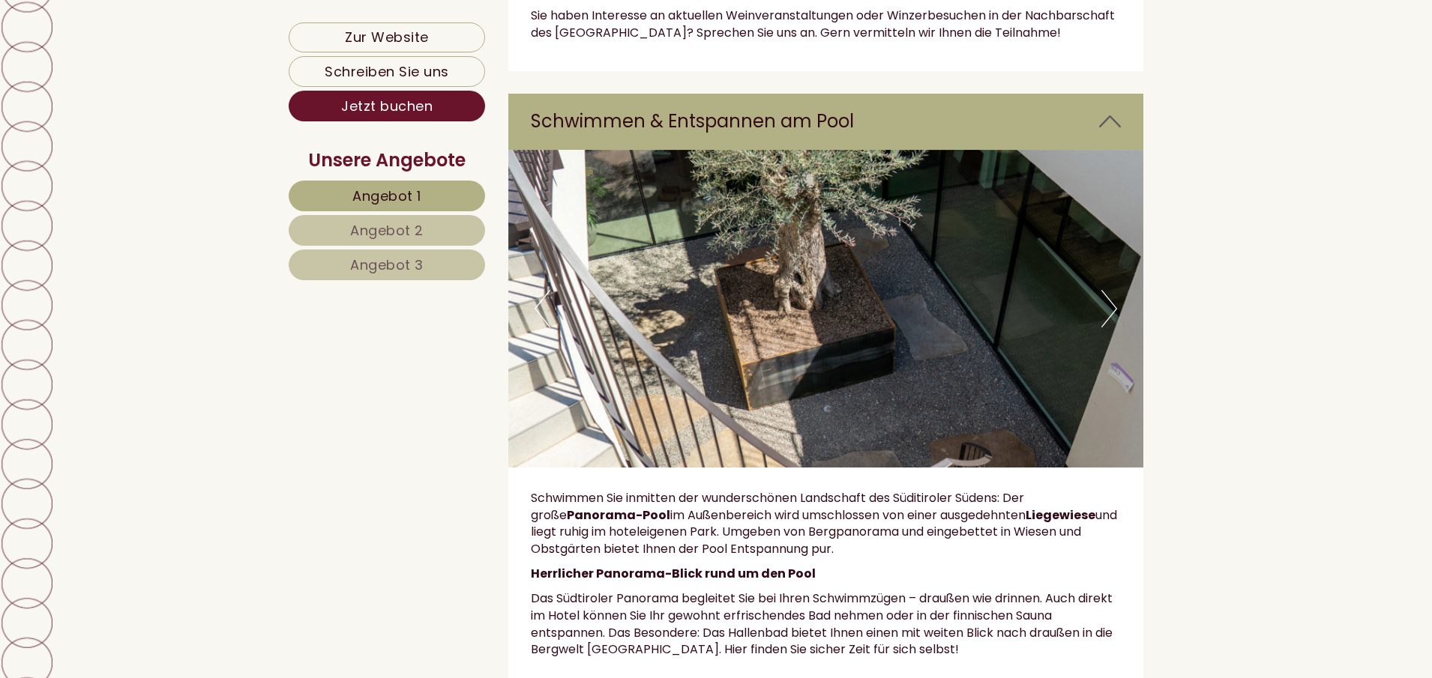
click at [1107, 290] on button "Next" at bounding box center [1109, 308] width 16 height 37
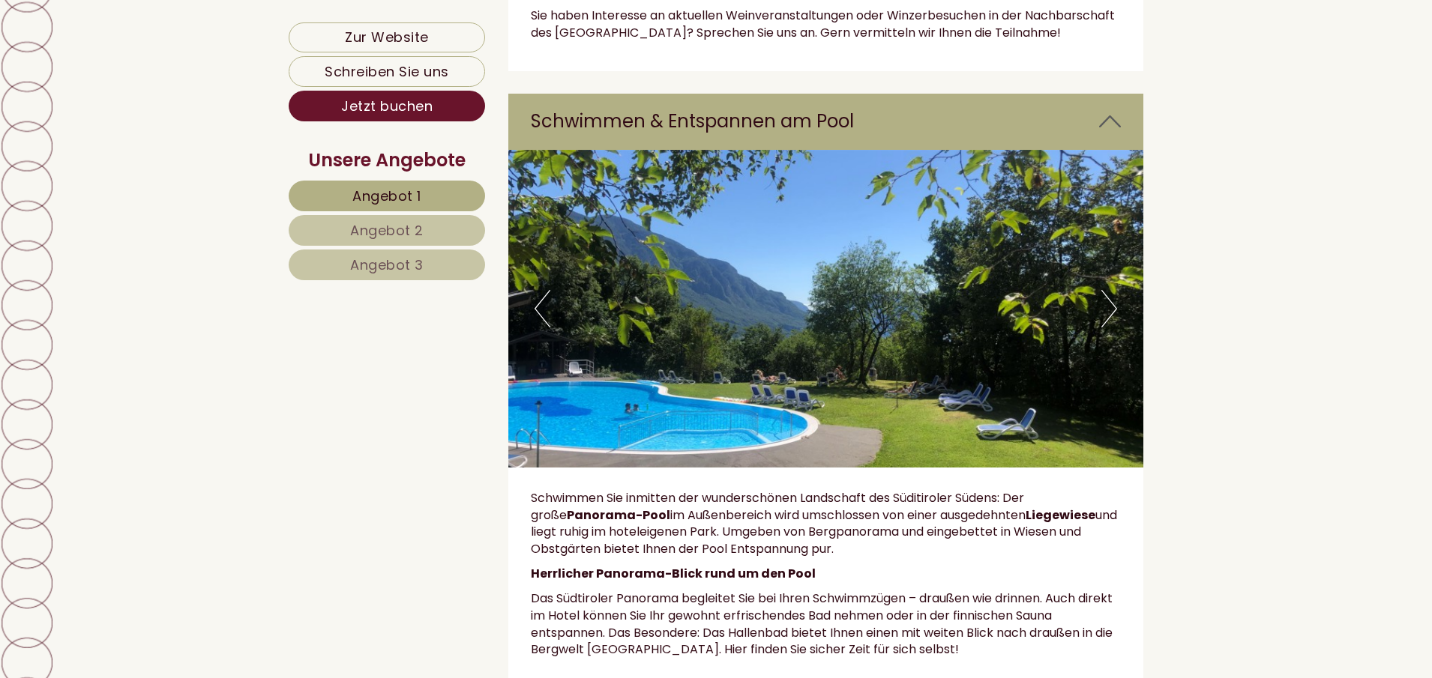
click at [1107, 290] on button "Next" at bounding box center [1109, 308] width 16 height 37
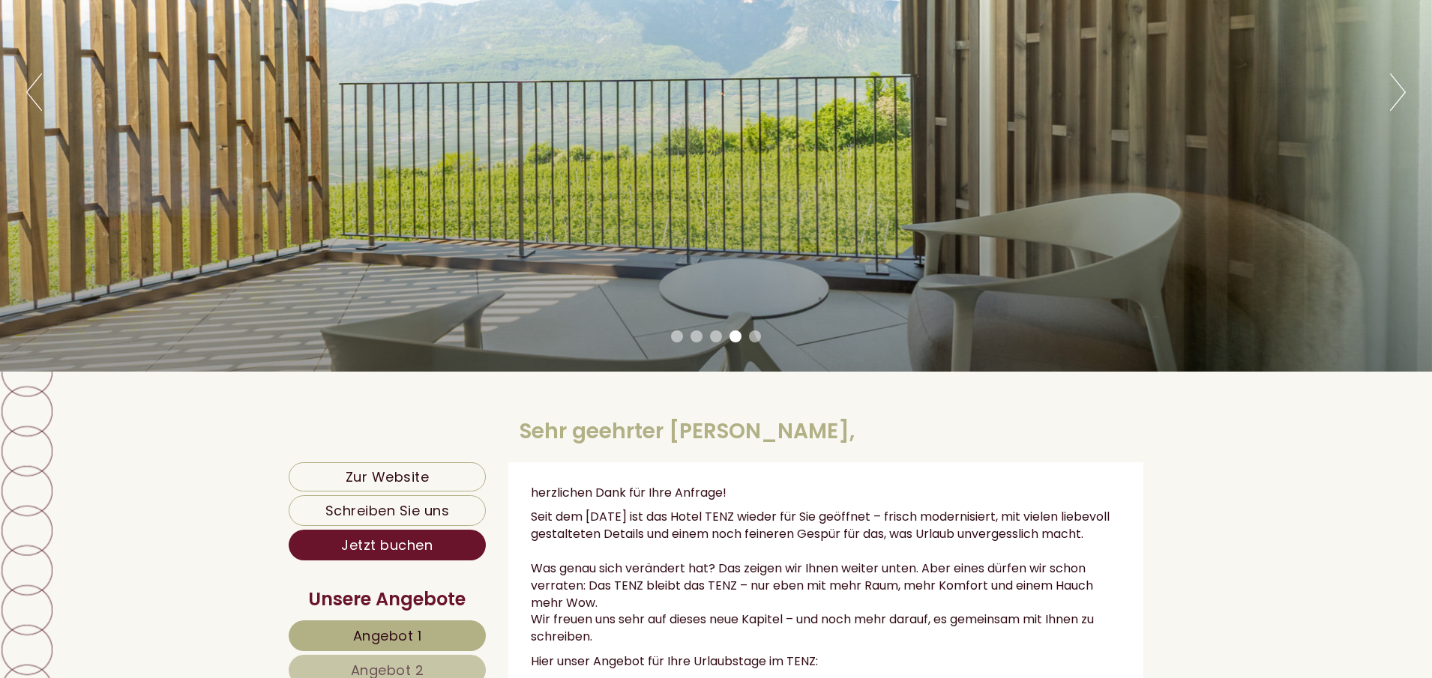
scroll to position [0, 0]
